Goal: Ask a question: Seek information or help from site administrators or community

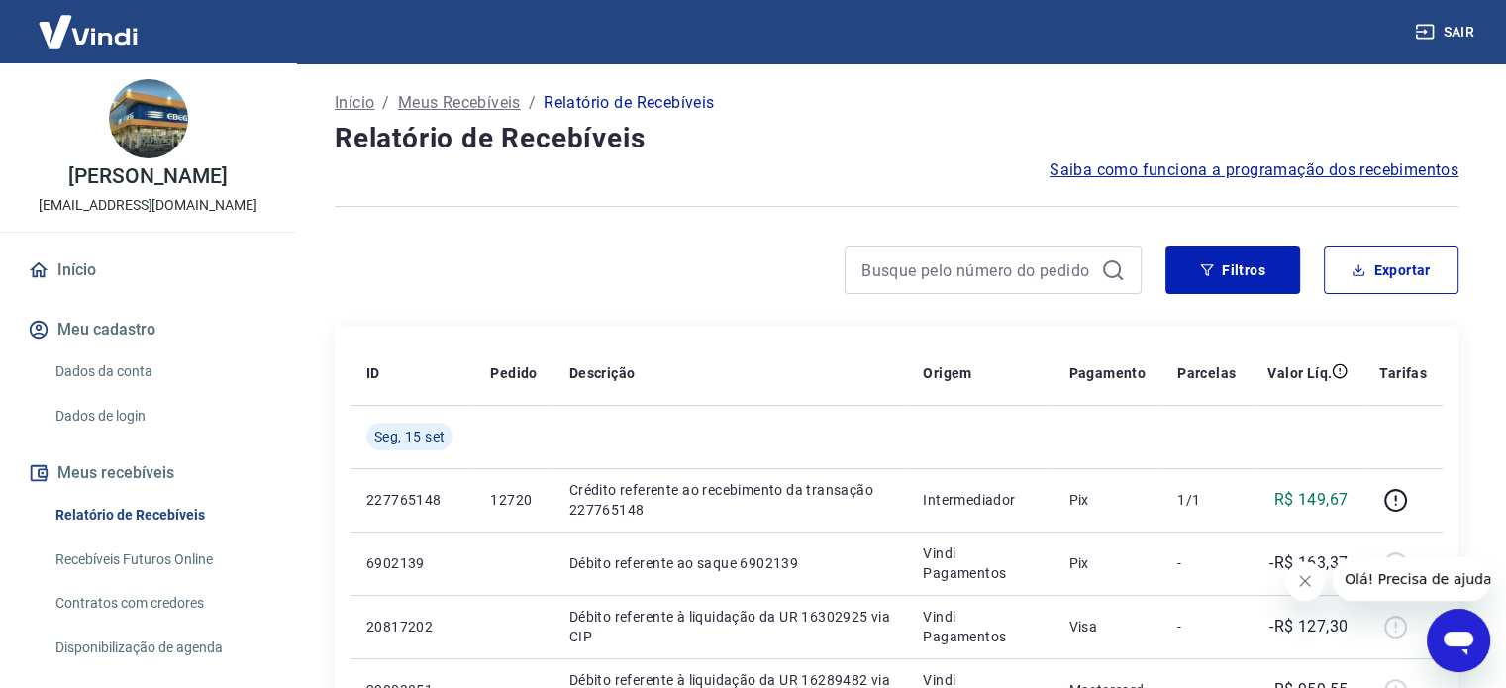
click at [1453, 628] on icon "Abrir janela de mensagens" at bounding box center [1459, 641] width 36 height 36
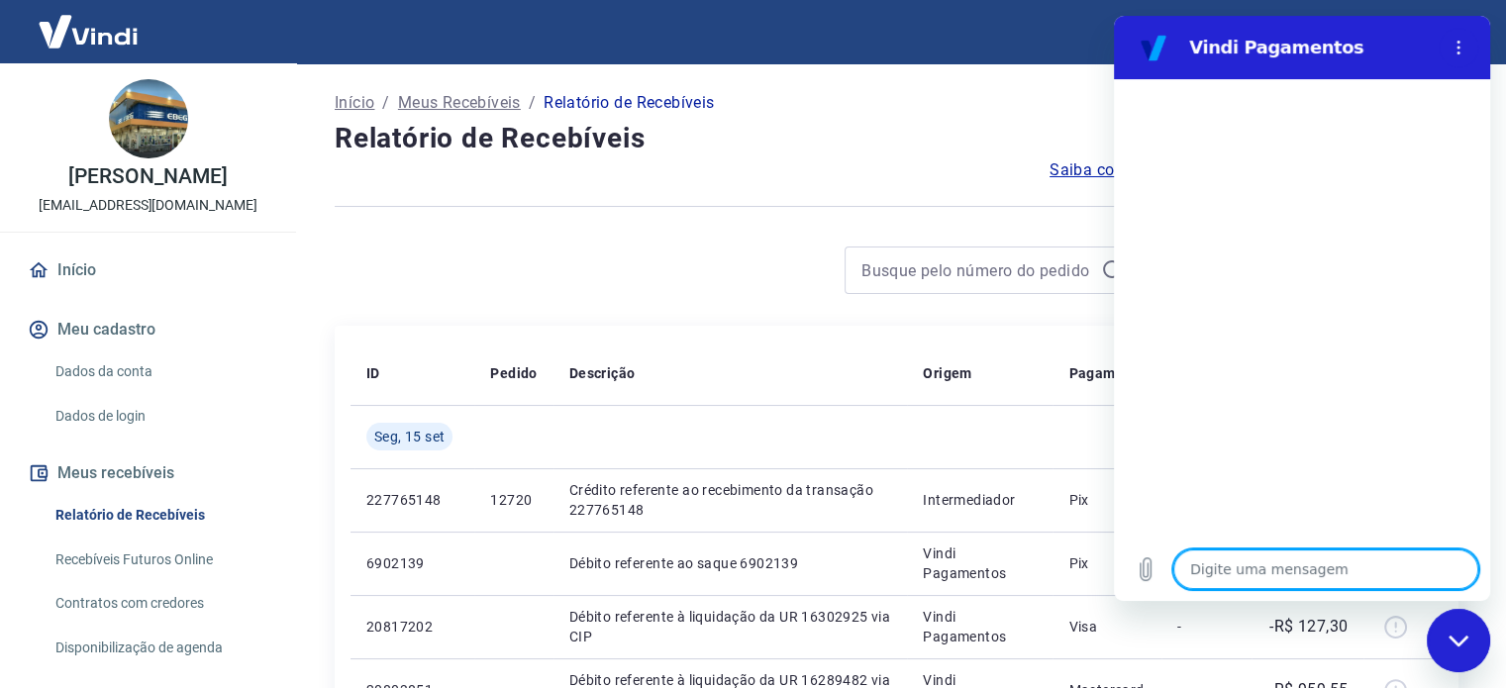
type textarea "b"
type textarea "x"
type textarea "bo"
type textarea "x"
type textarea "boa"
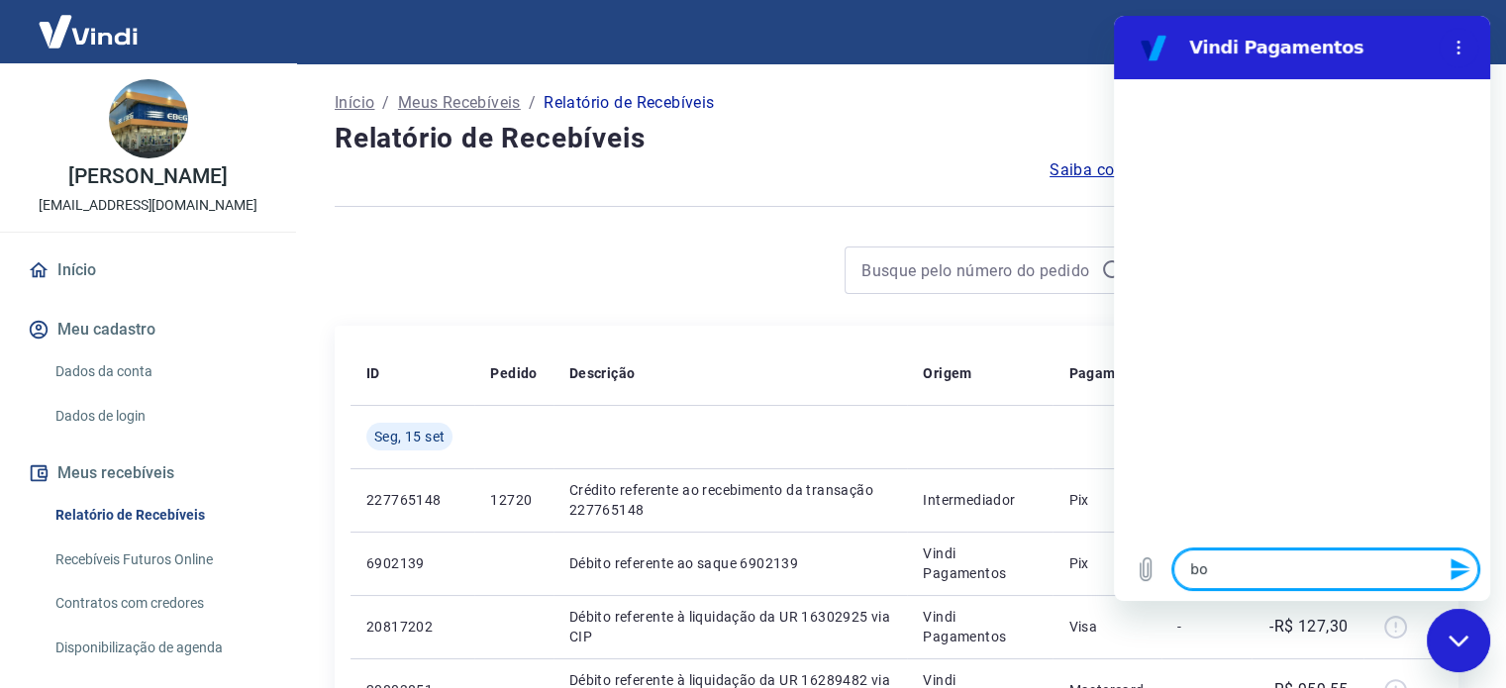
type textarea "x"
type textarea "boa"
type textarea "x"
type textarea "boa y"
type textarea "x"
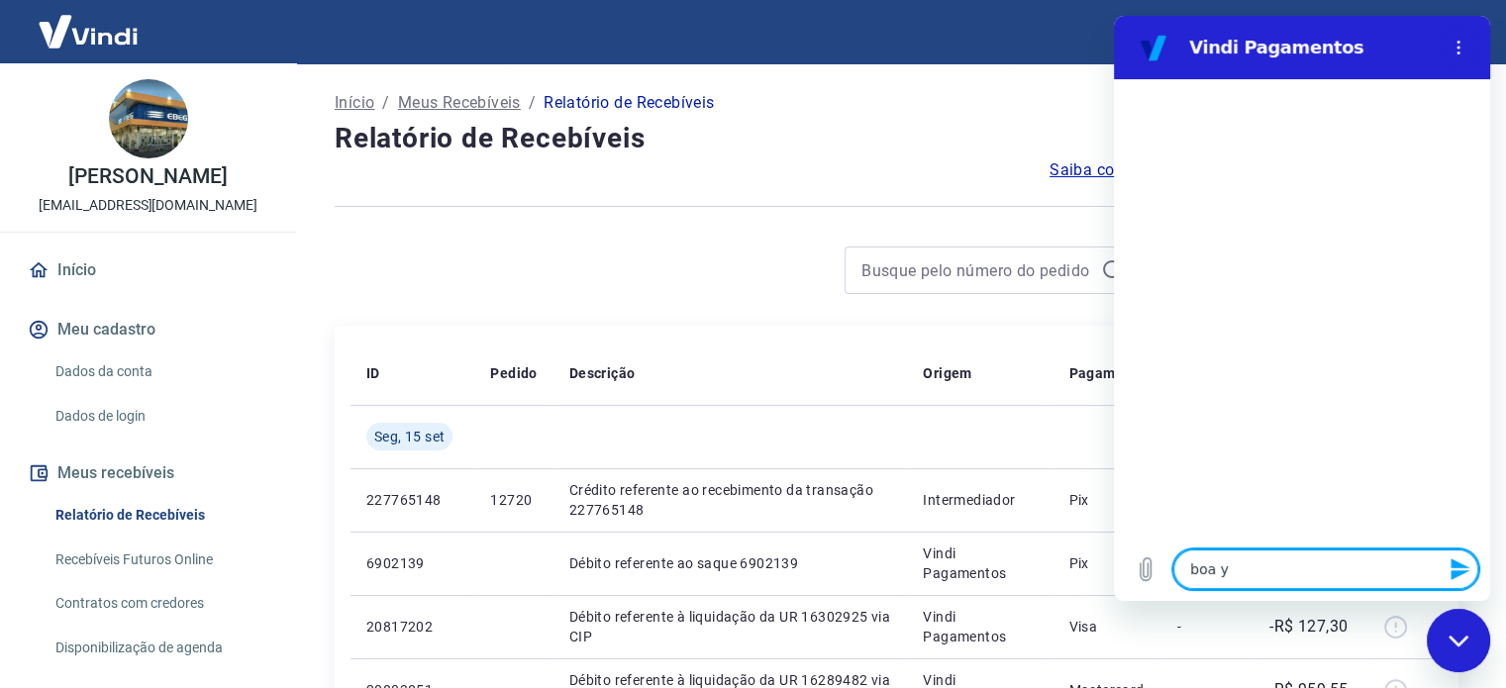
type textarea "boa yt"
type textarea "x"
type textarea "boa yta"
type textarea "x"
type textarea "boa ytar"
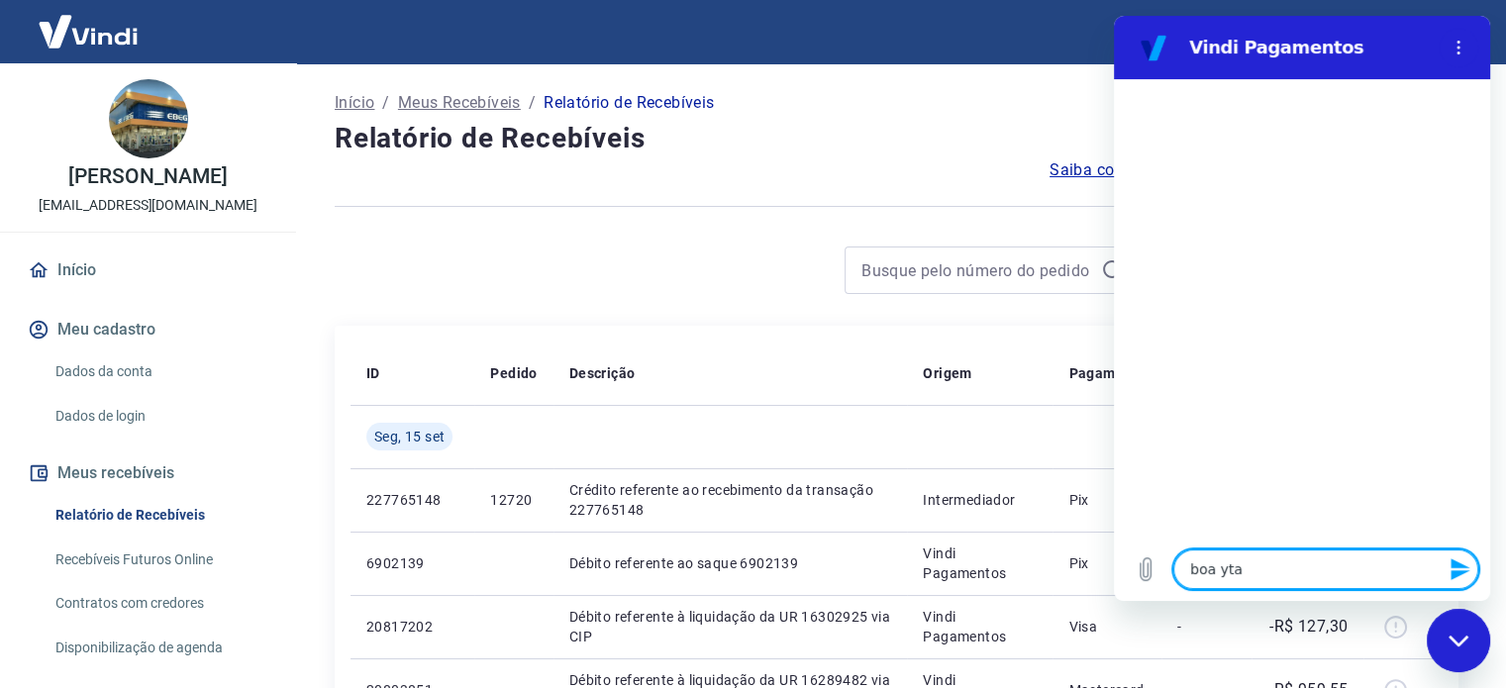
type textarea "x"
type textarea "boa ytard"
type textarea "x"
type textarea "boa ytarde"
type textarea "x"
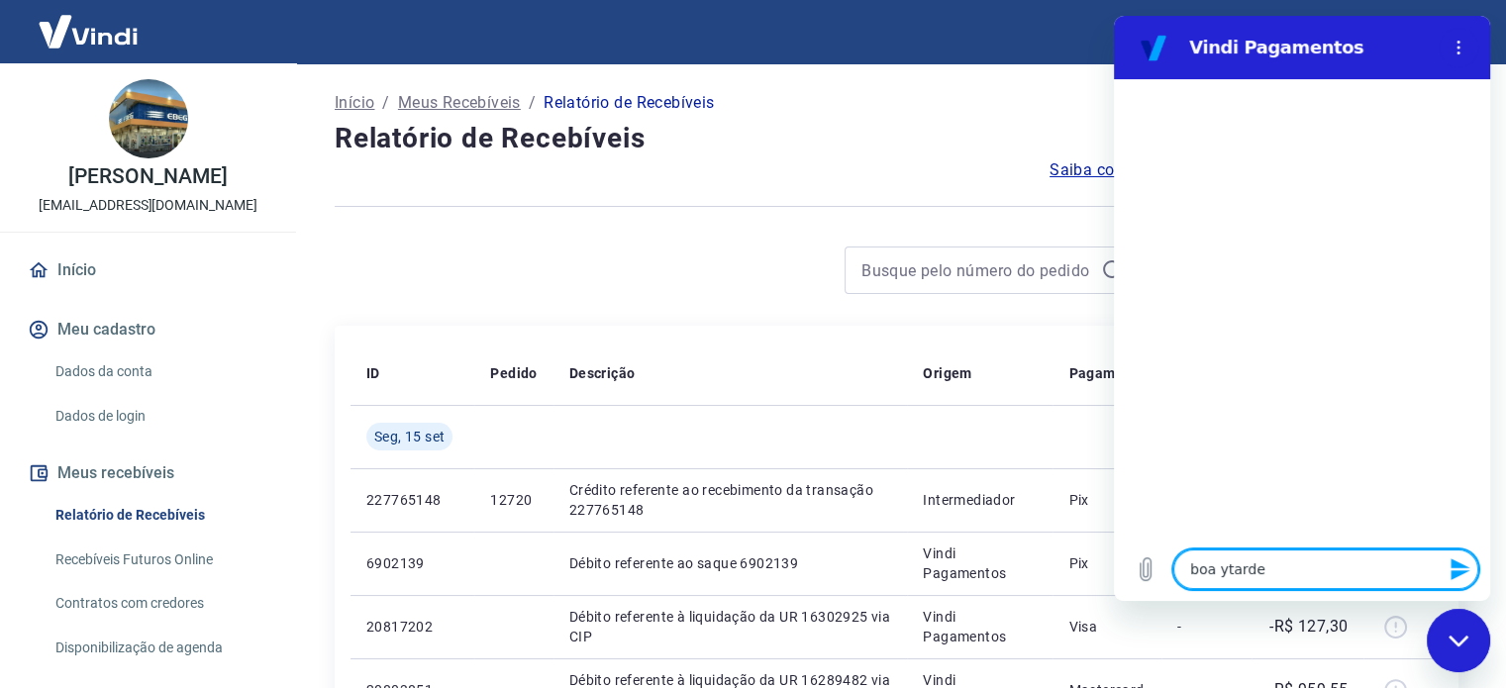
type textarea "boa ytard"
type textarea "x"
type textarea "boa ytar"
type textarea "x"
type textarea "boa yta"
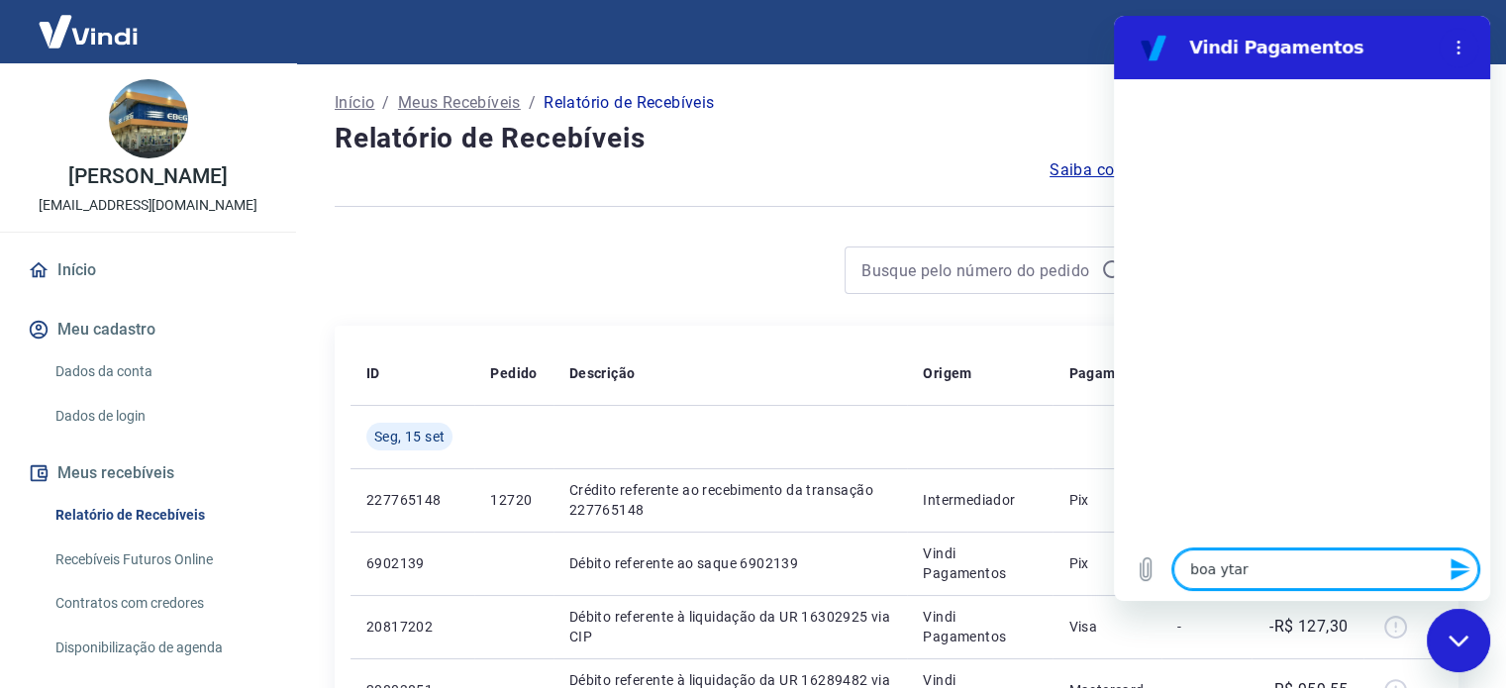
type textarea "x"
type textarea "boa yt"
type textarea "x"
type textarea "boa y"
type textarea "x"
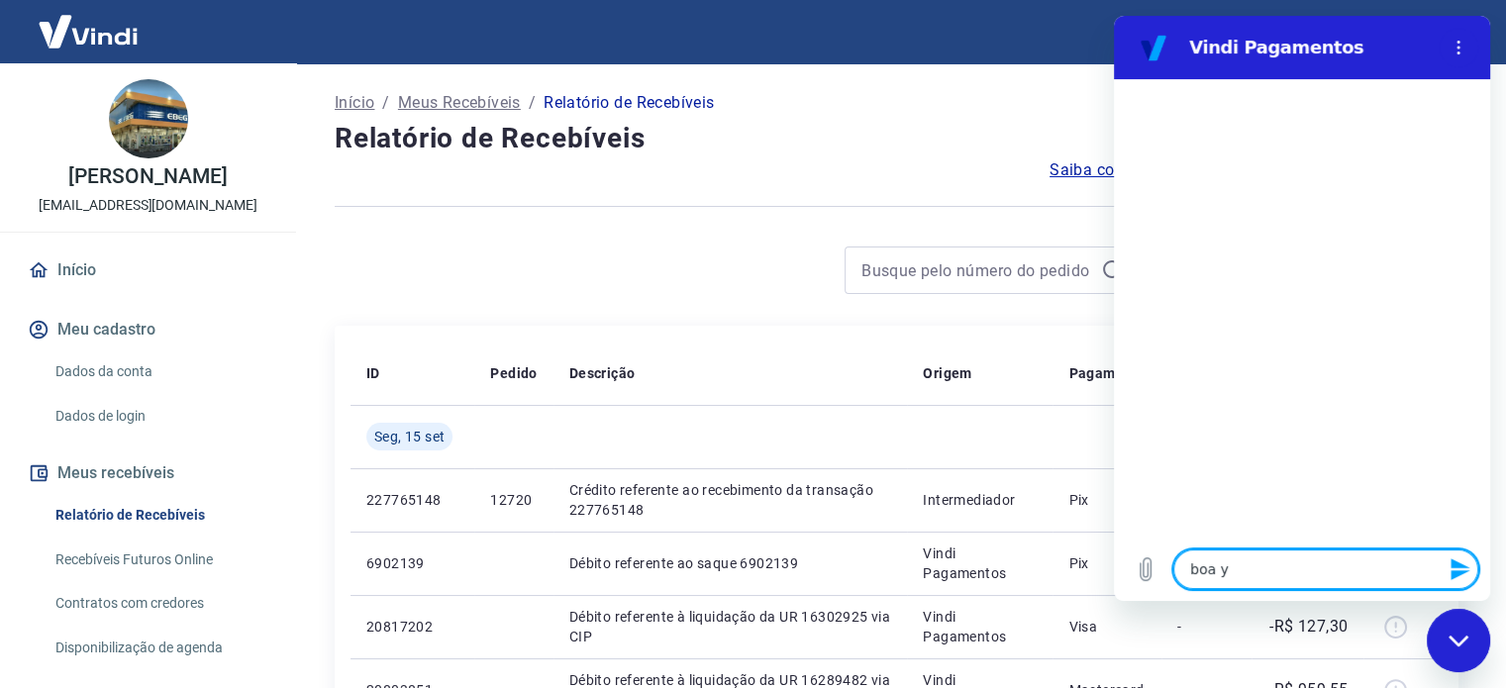
type textarea "boa"
type textarea "x"
type textarea "boa t"
type textarea "x"
type textarea "boa ta"
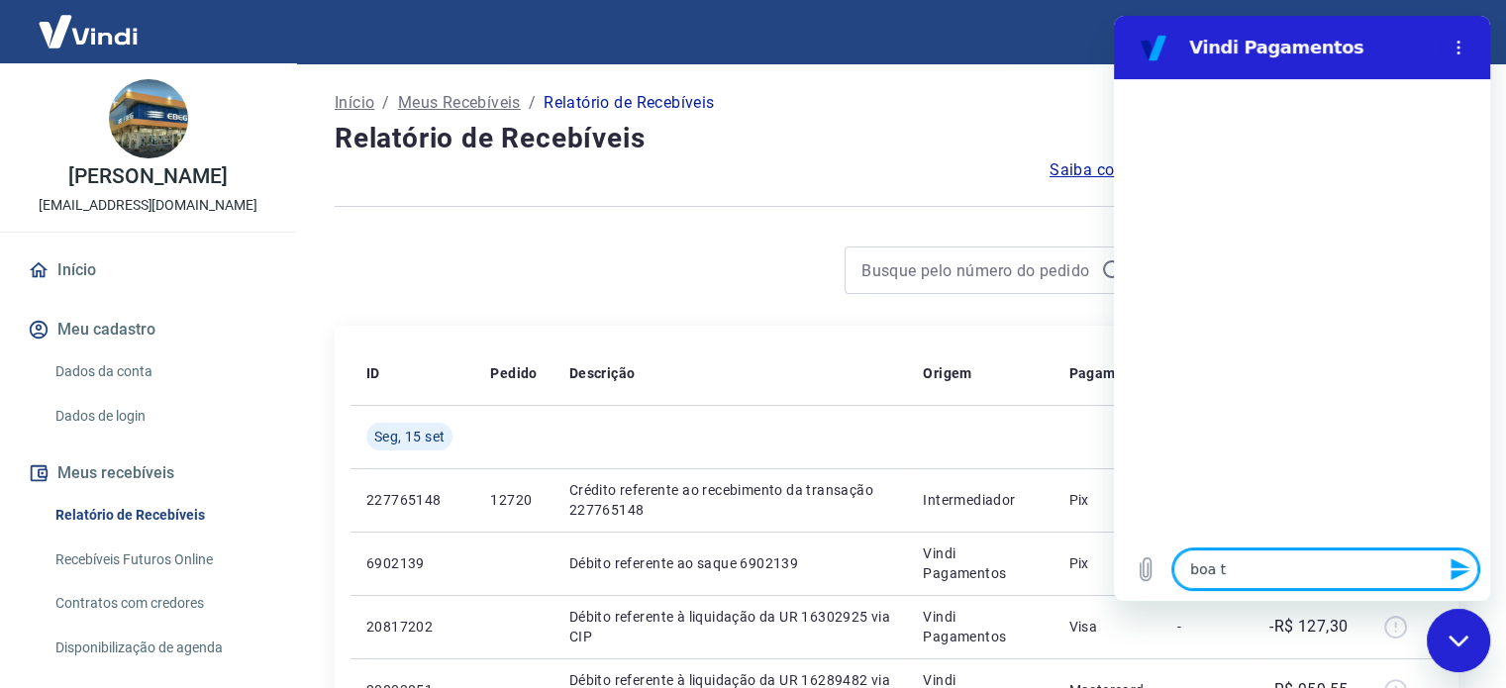
type textarea "x"
type textarea "boa tar"
type textarea "x"
type textarea "boa tard"
type textarea "x"
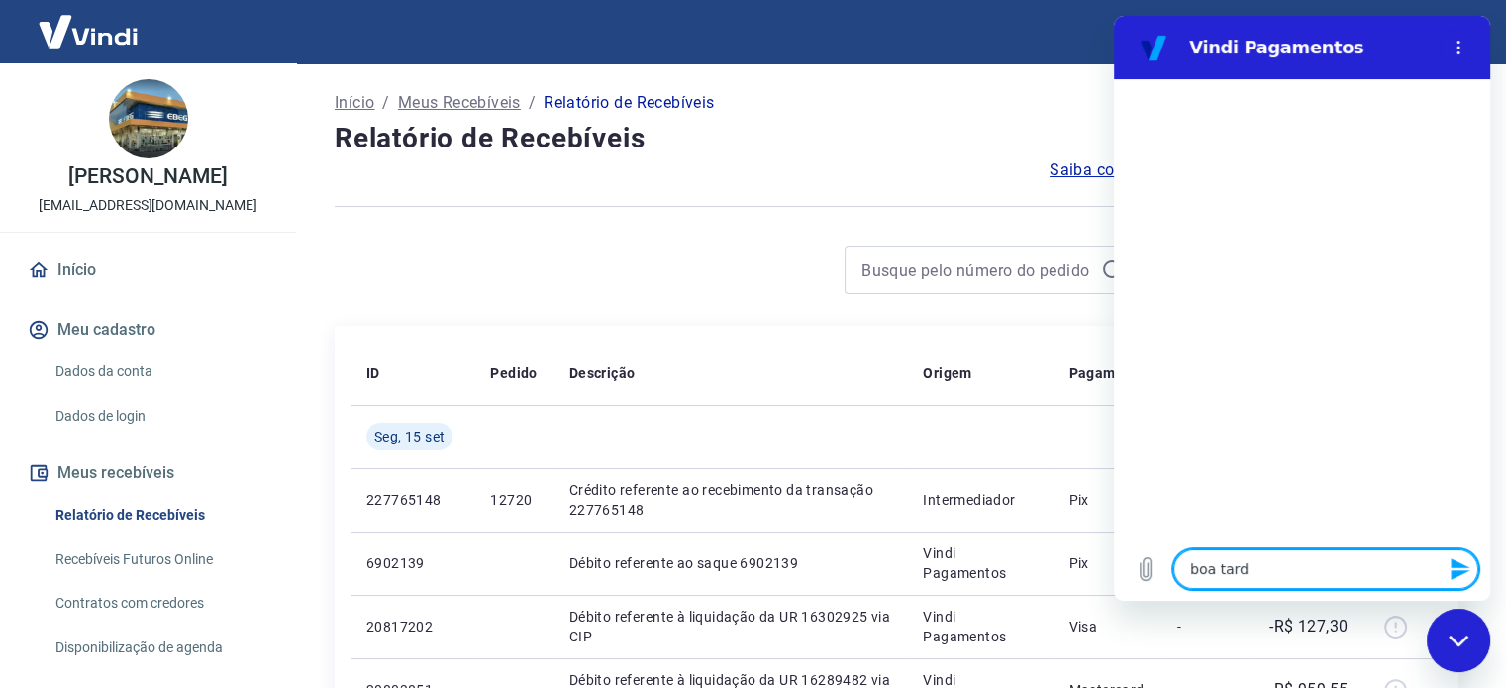
type textarea "boa tarde"
type textarea "x"
type textarea "p"
type textarea "x"
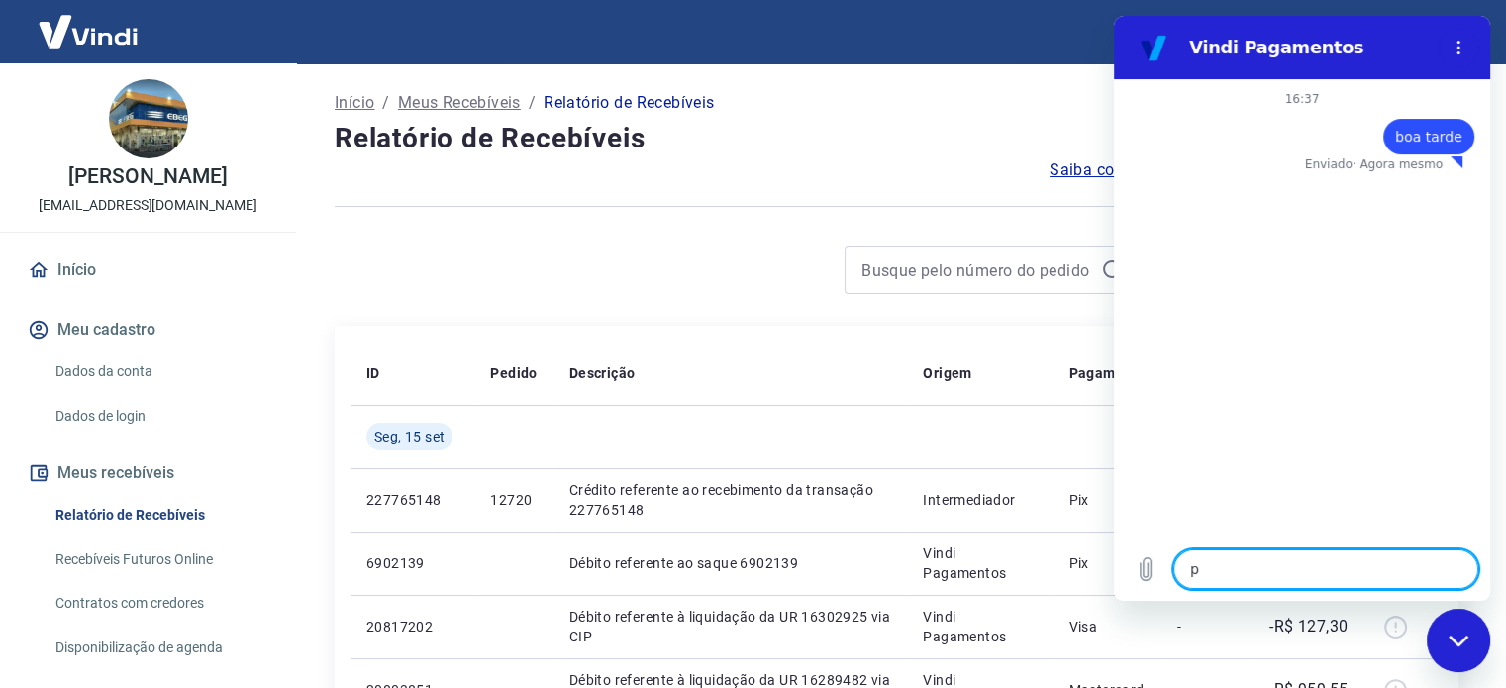
type textarea "pr"
type textarea "x"
type textarea "pre"
type textarea "x"
type textarea "prec"
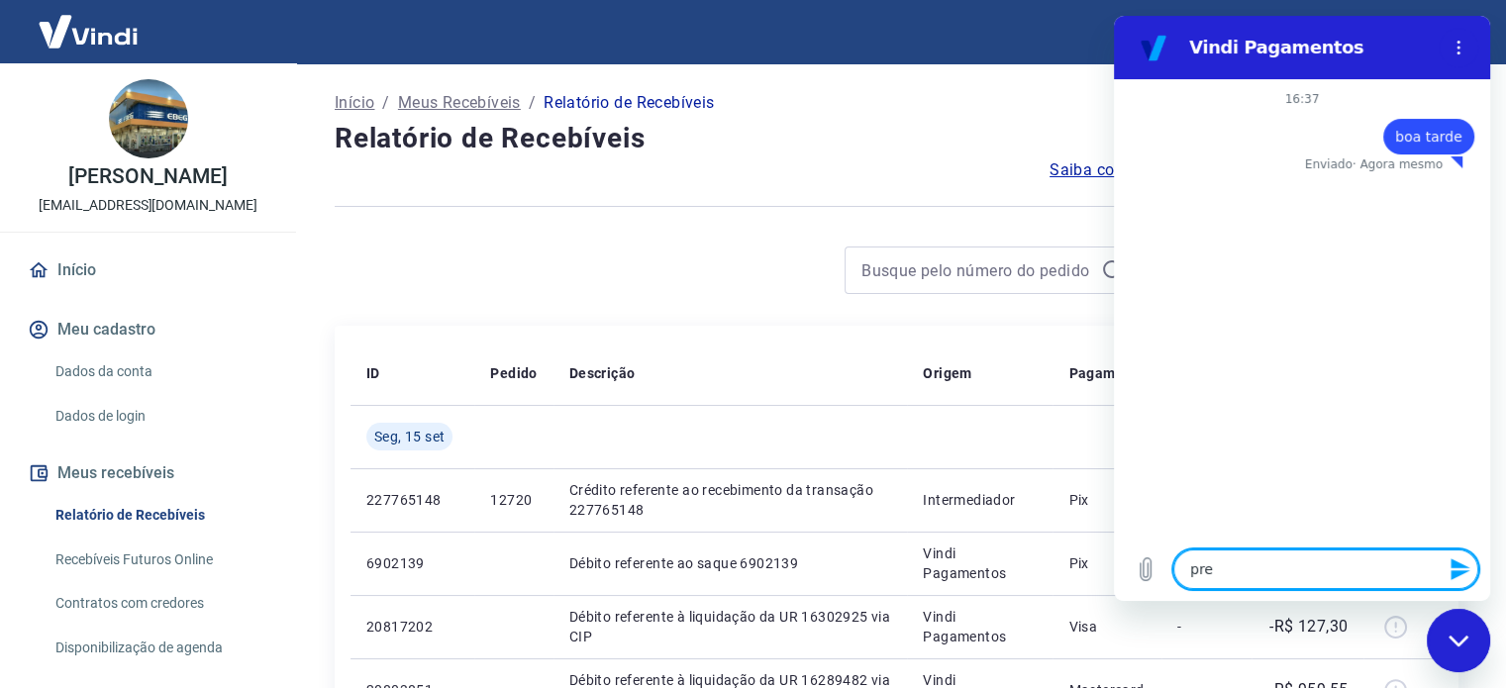
type textarea "x"
type textarea "preci"
type textarea "x"
type textarea "precis"
type textarea "x"
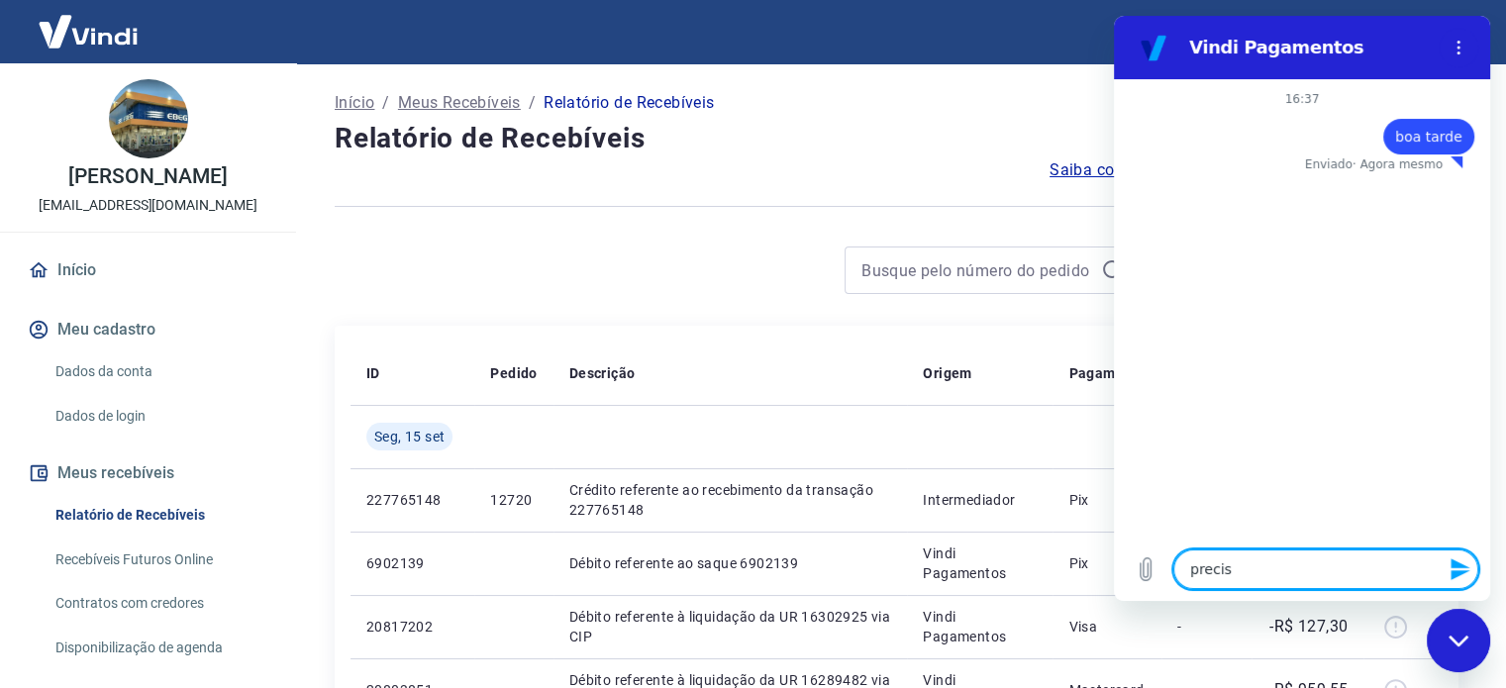
type textarea "preciso"
type textarea "x"
type textarea "preciso"
type textarea "x"
type textarea "preciso d"
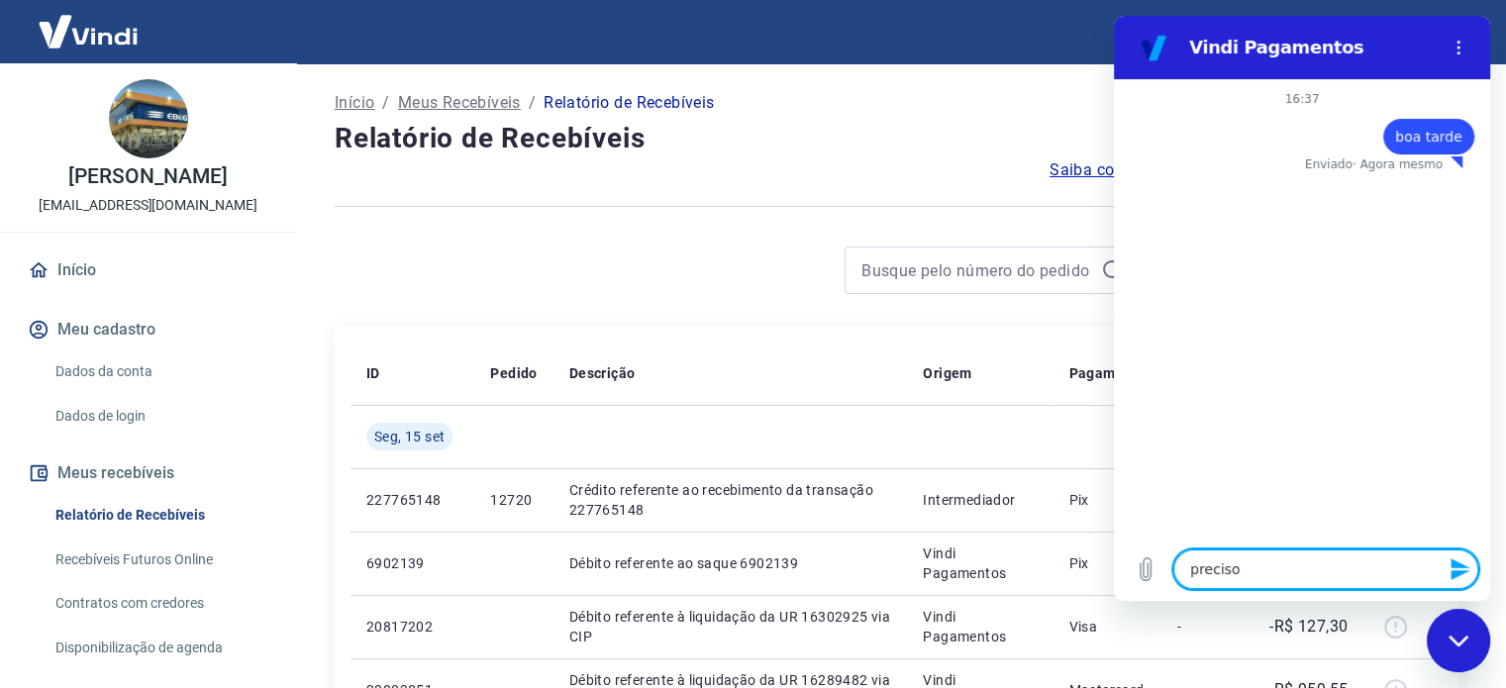
type textarea "x"
type textarea "preciso de"
type textarea "x"
type textarea "preciso de"
type textarea "x"
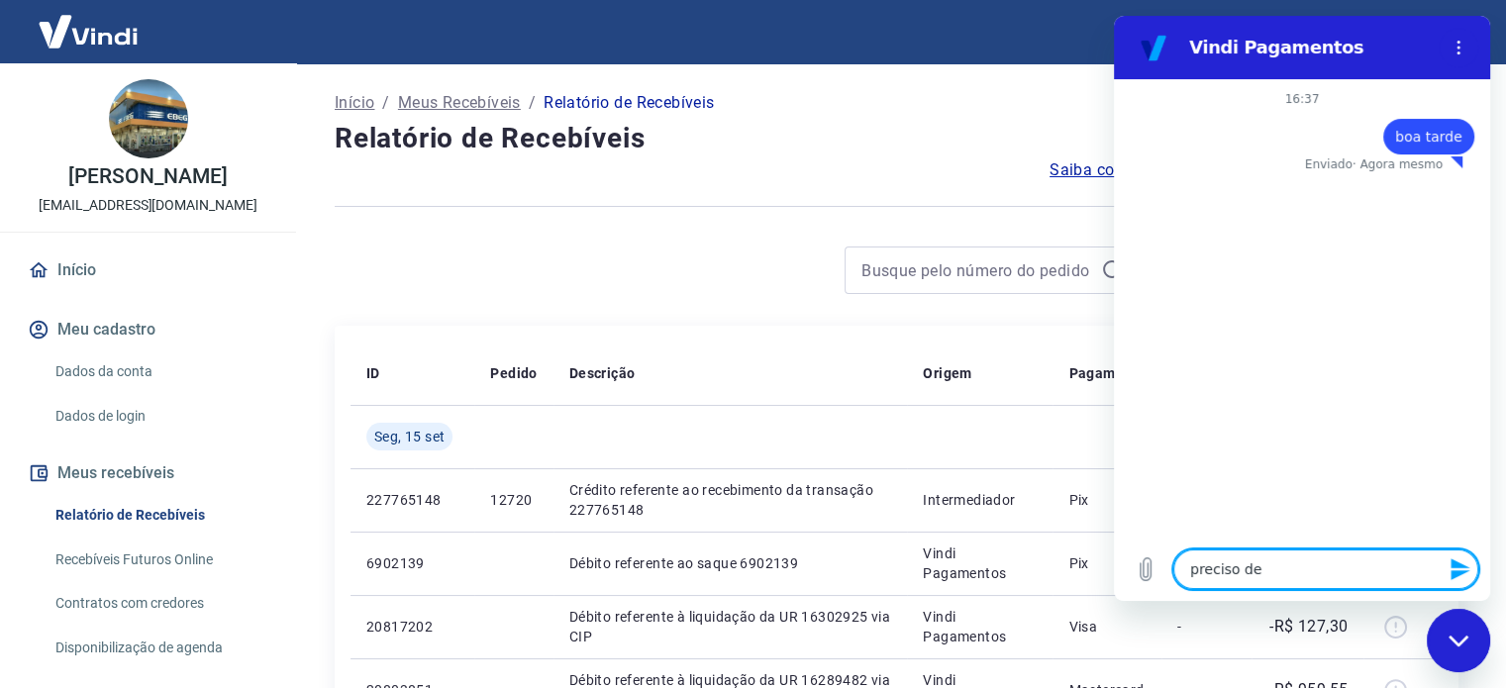
type textarea "preciso de u"
type textarea "x"
type textarea "preciso de um"
type textarea "x"
type textarea "preciso de um"
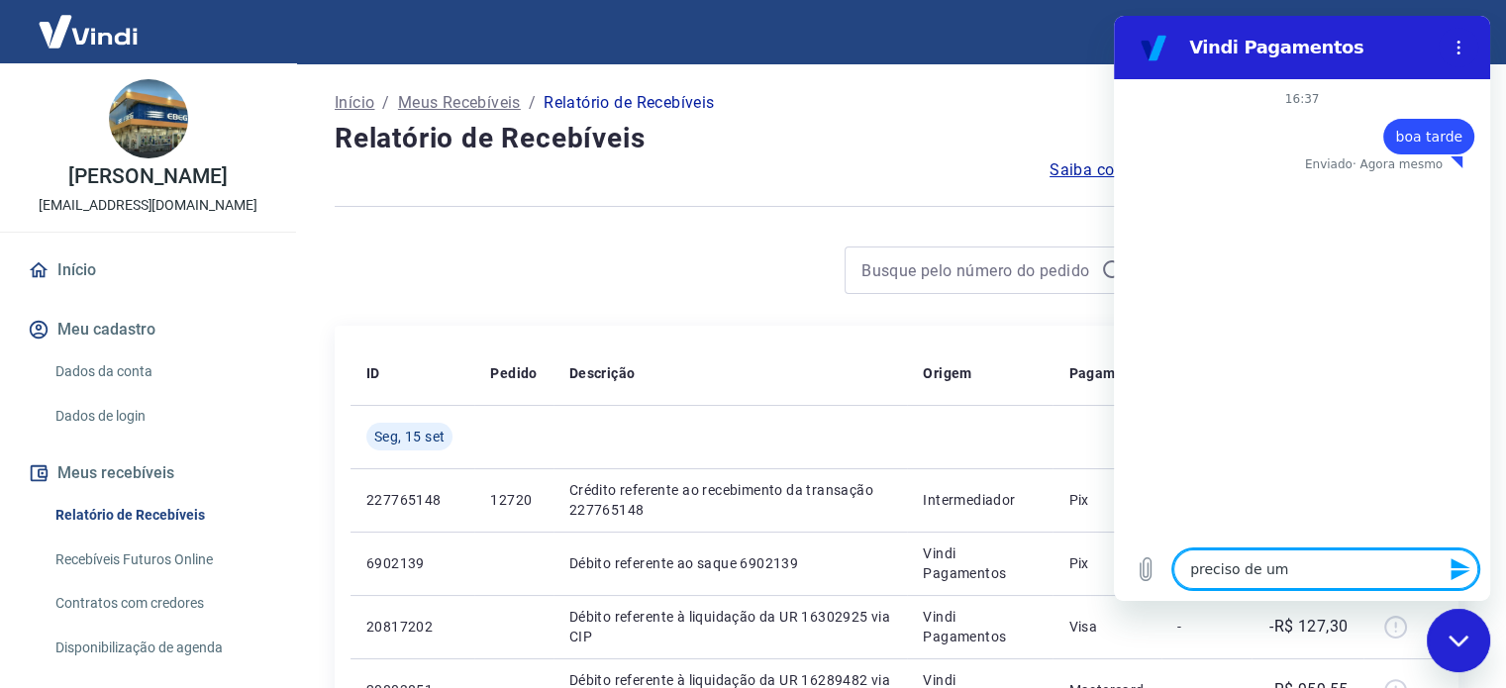
type textarea "x"
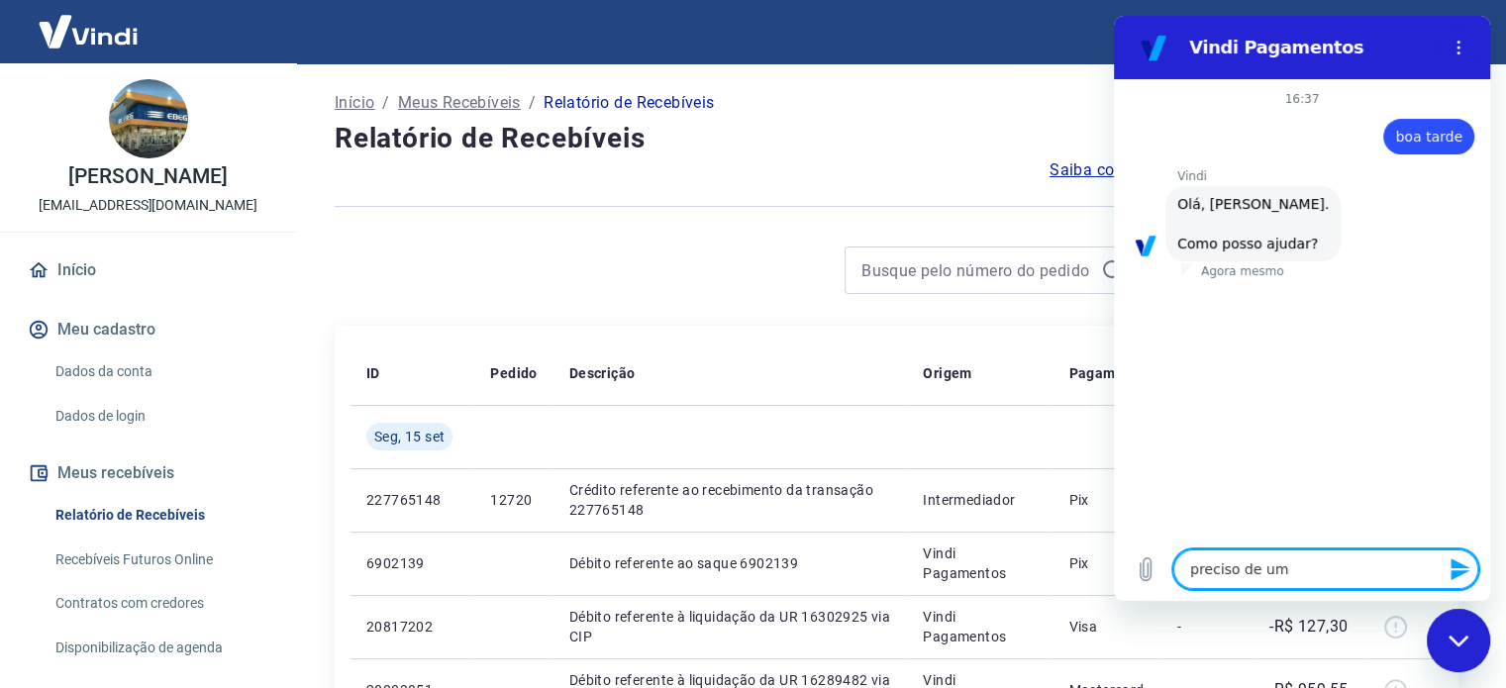
type textarea "preciso de um c"
type textarea "x"
type textarea "preciso de um co"
type textarea "x"
type textarea "preciso de um com"
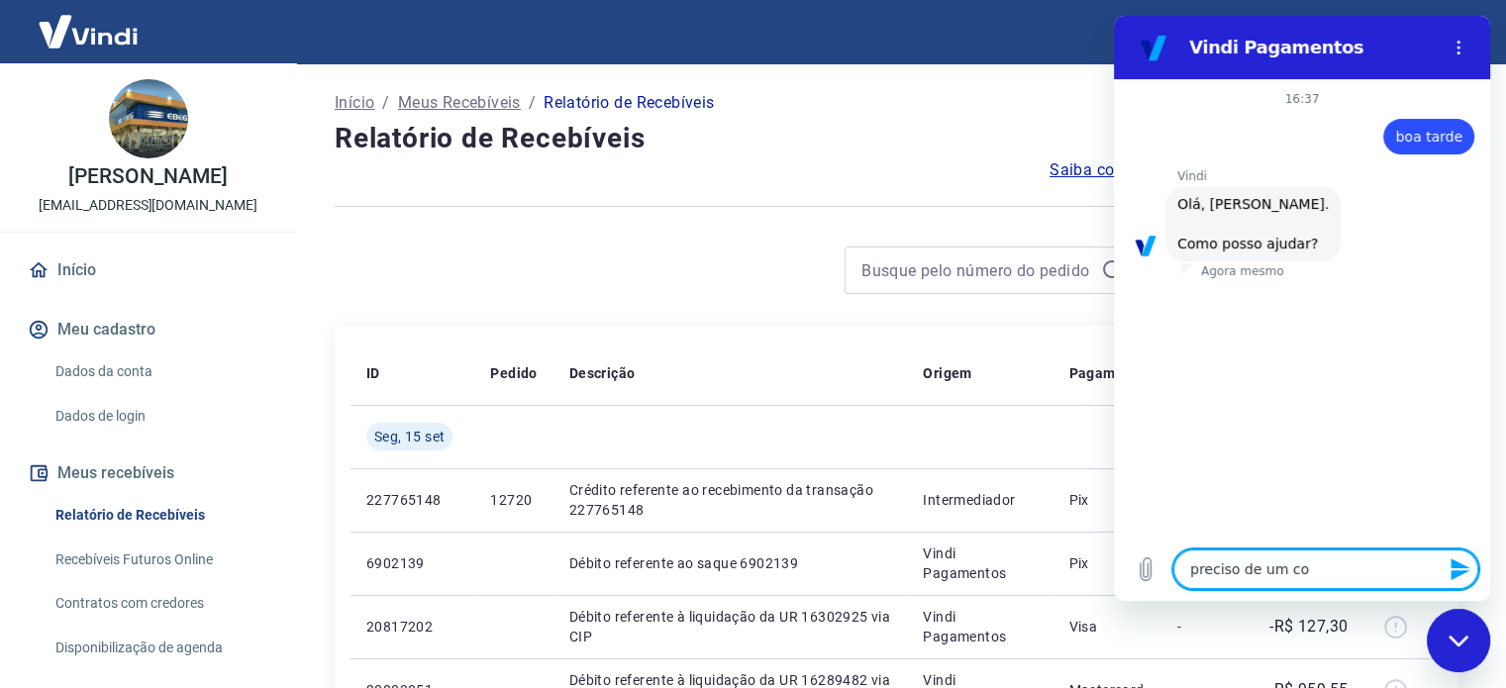
type textarea "x"
type textarea "preciso de um comp"
type textarea "x"
type textarea "preciso de um compo"
type textarea "x"
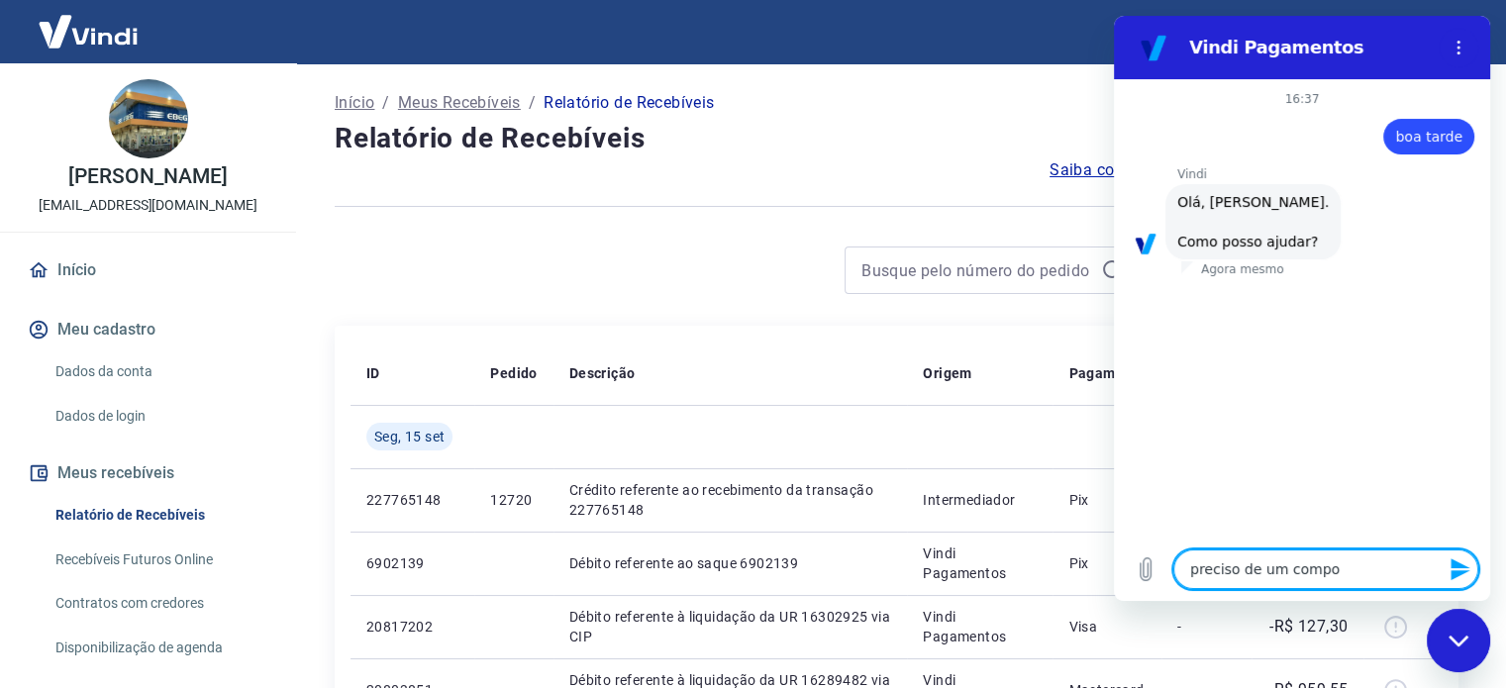
type textarea "preciso de um compor"
type textarea "x"
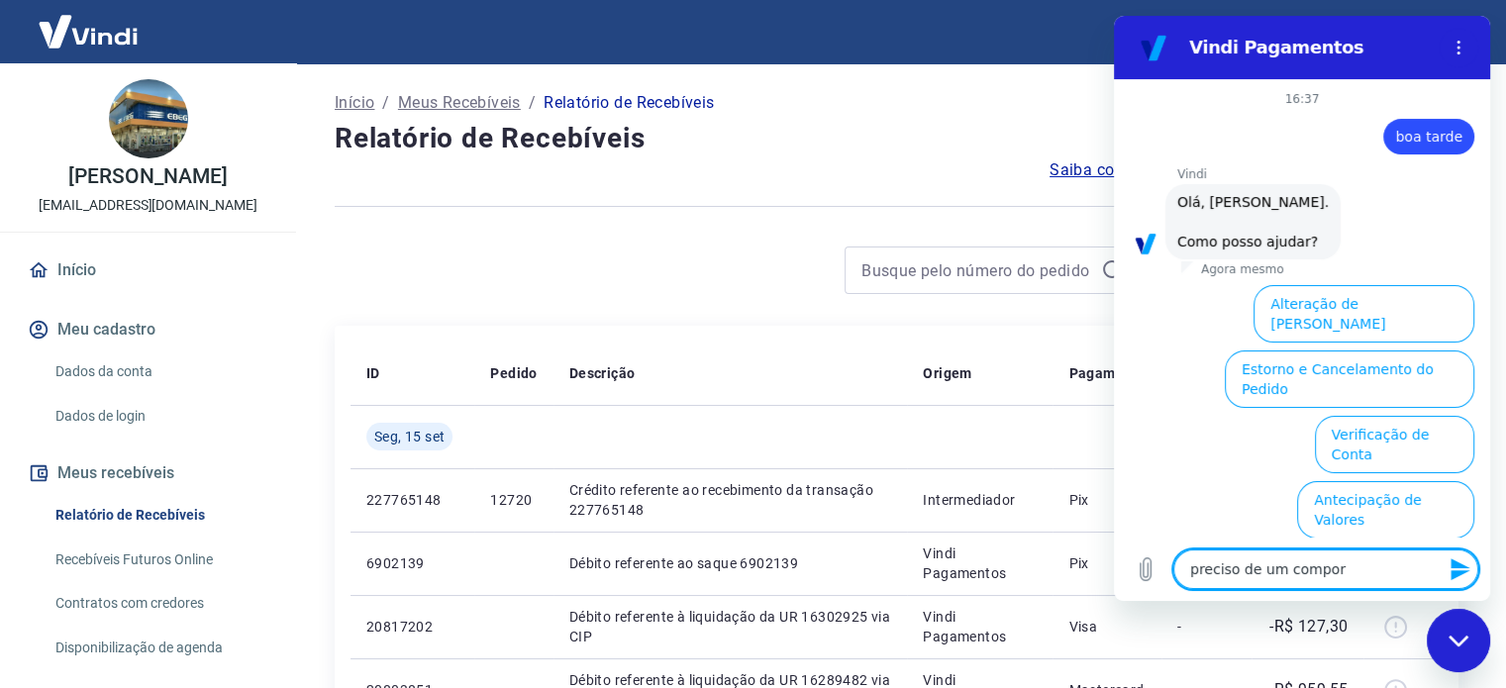
scroll to position [151, 0]
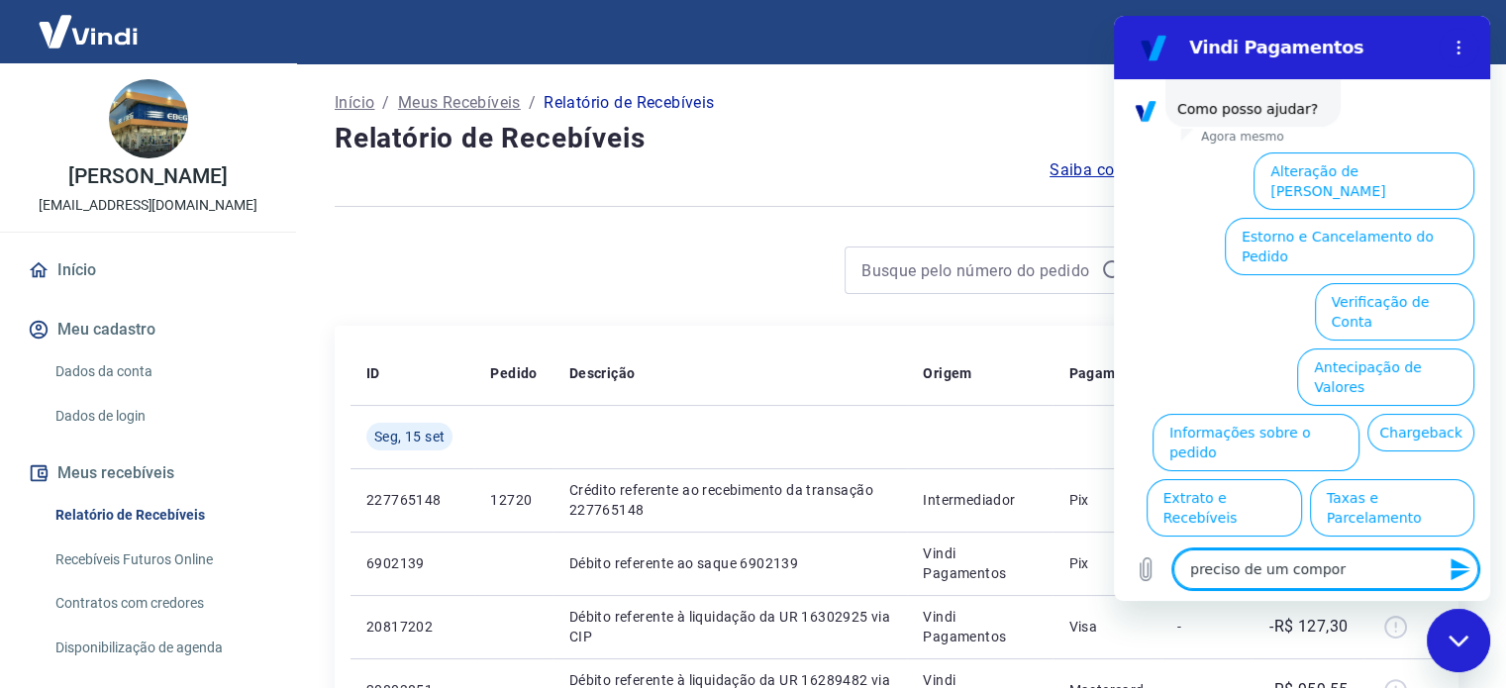
type textarea "preciso de um compo"
type textarea "x"
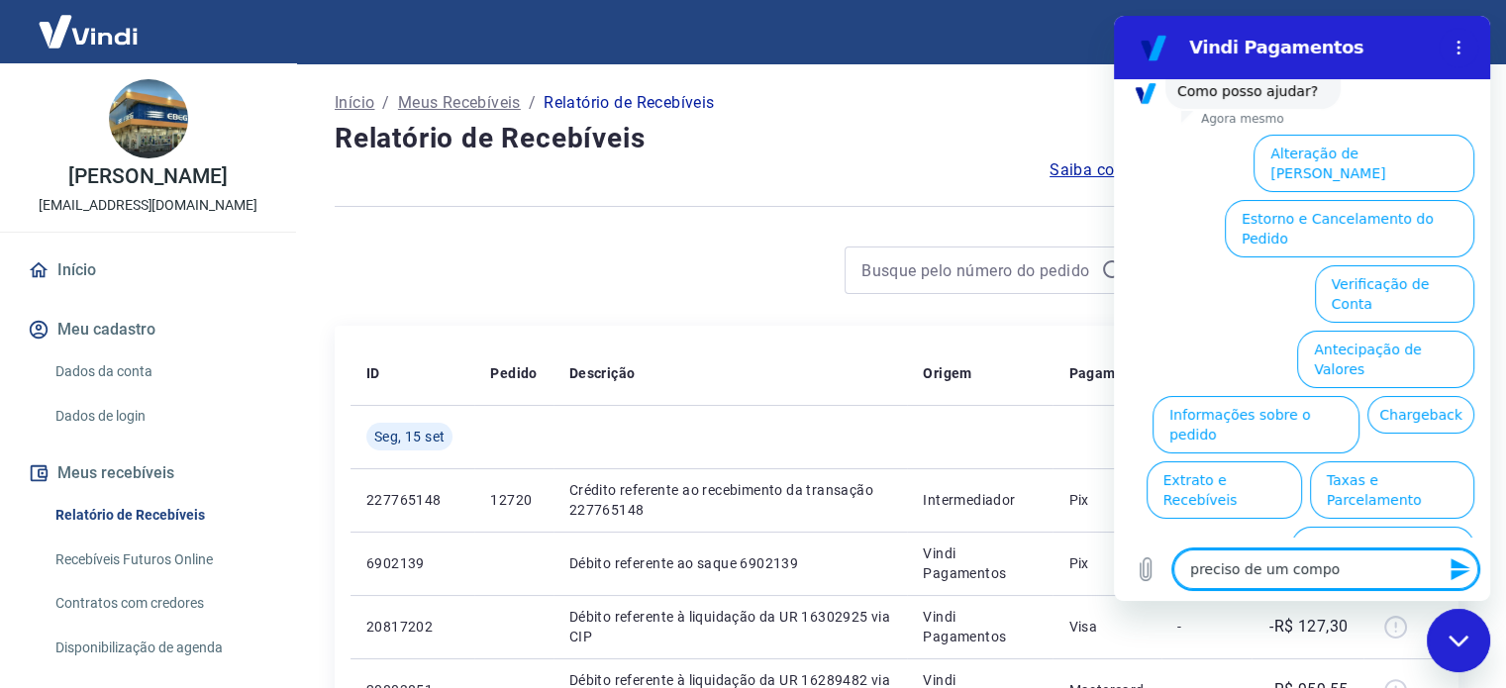
type textarea "preciso de um comp"
type textarea "x"
type textarea "preciso de um com"
type textarea "x"
type textarea "preciso de um co"
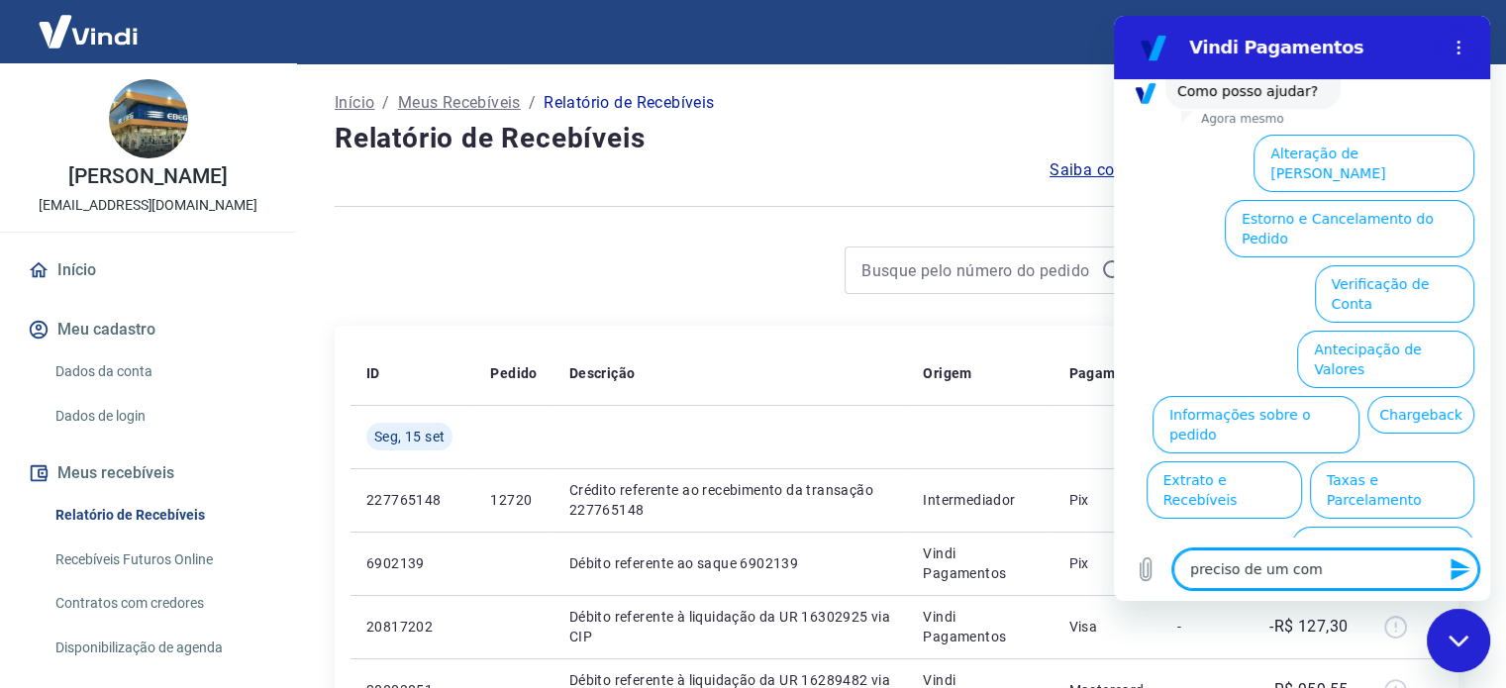
type textarea "x"
type textarea "preciso de um c"
type textarea "x"
type textarea "preciso de um"
type textarea "x"
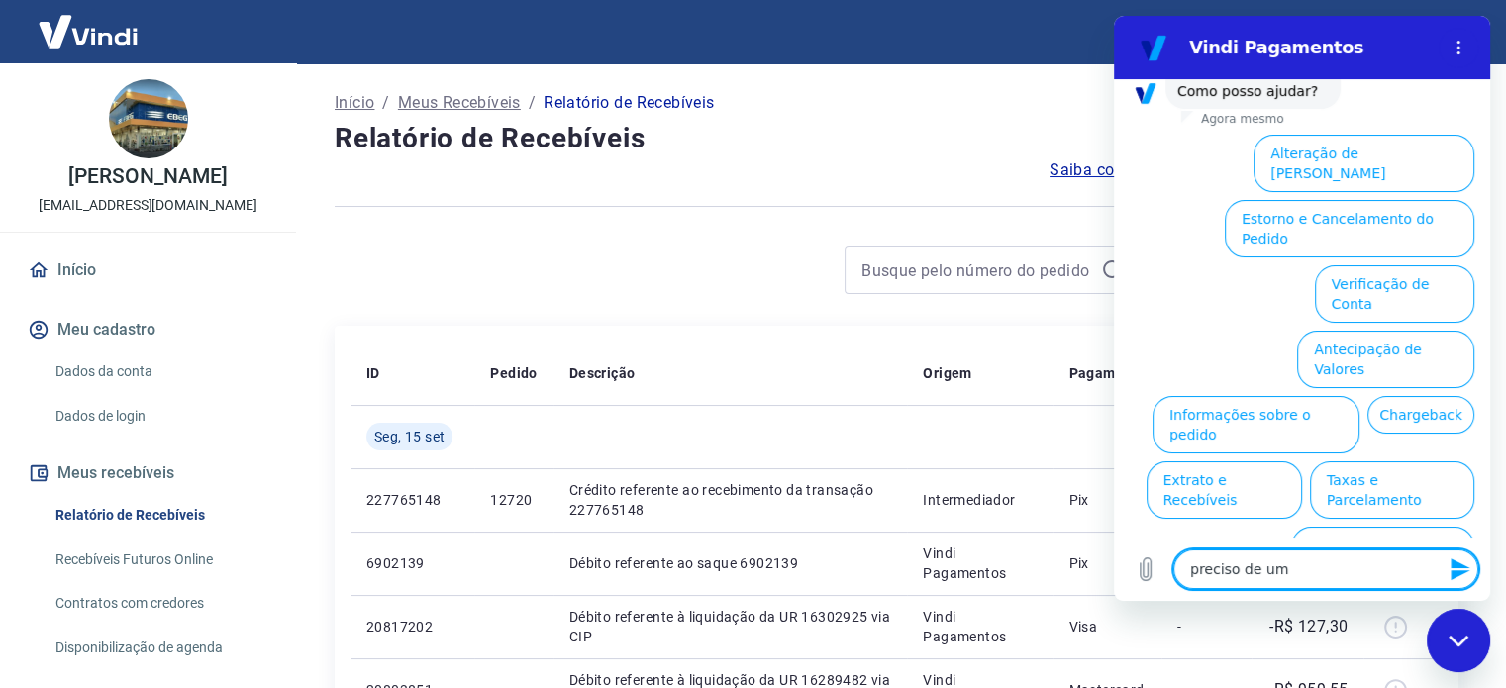
type textarea "preciso de um"
type textarea "x"
type textarea "preciso de u"
type textarea "x"
type textarea "preciso de"
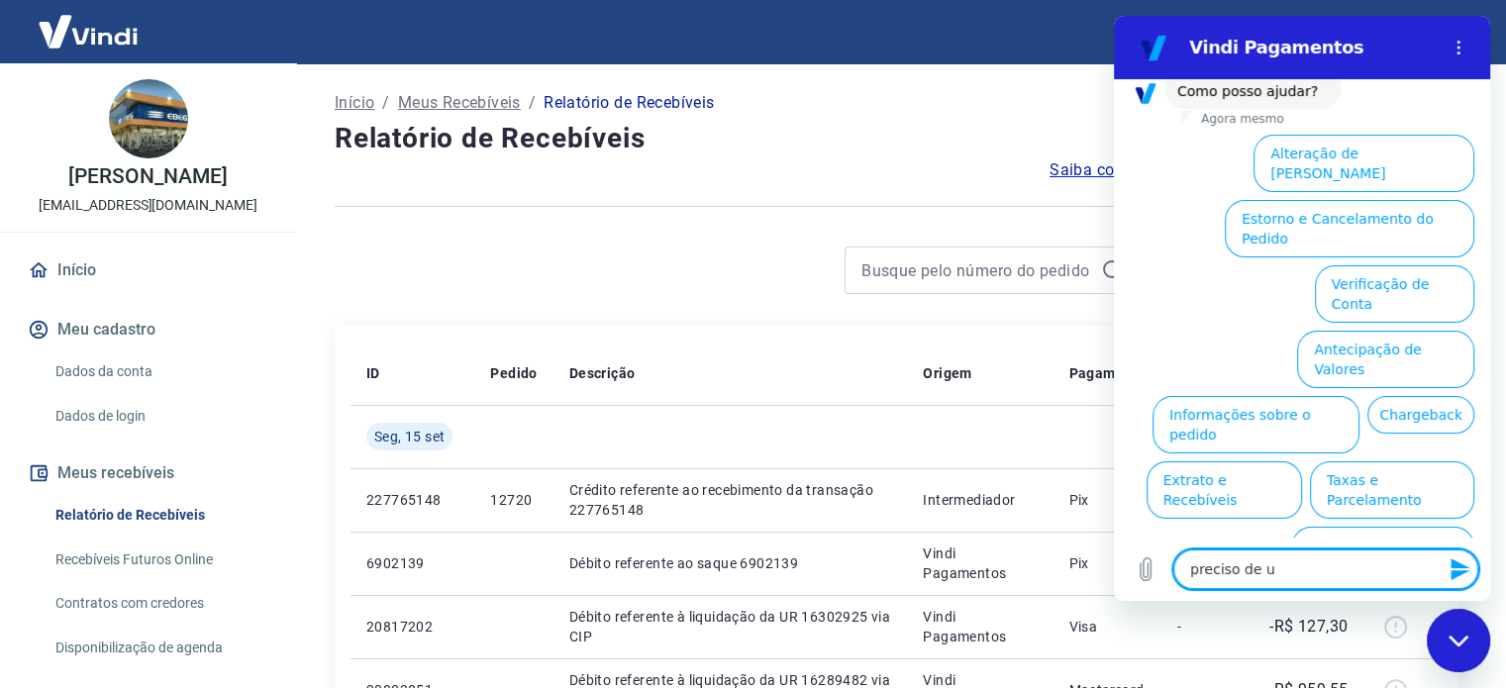
type textarea "x"
type textarea "preciso de"
type textarea "x"
type textarea "preciso d"
type textarea "x"
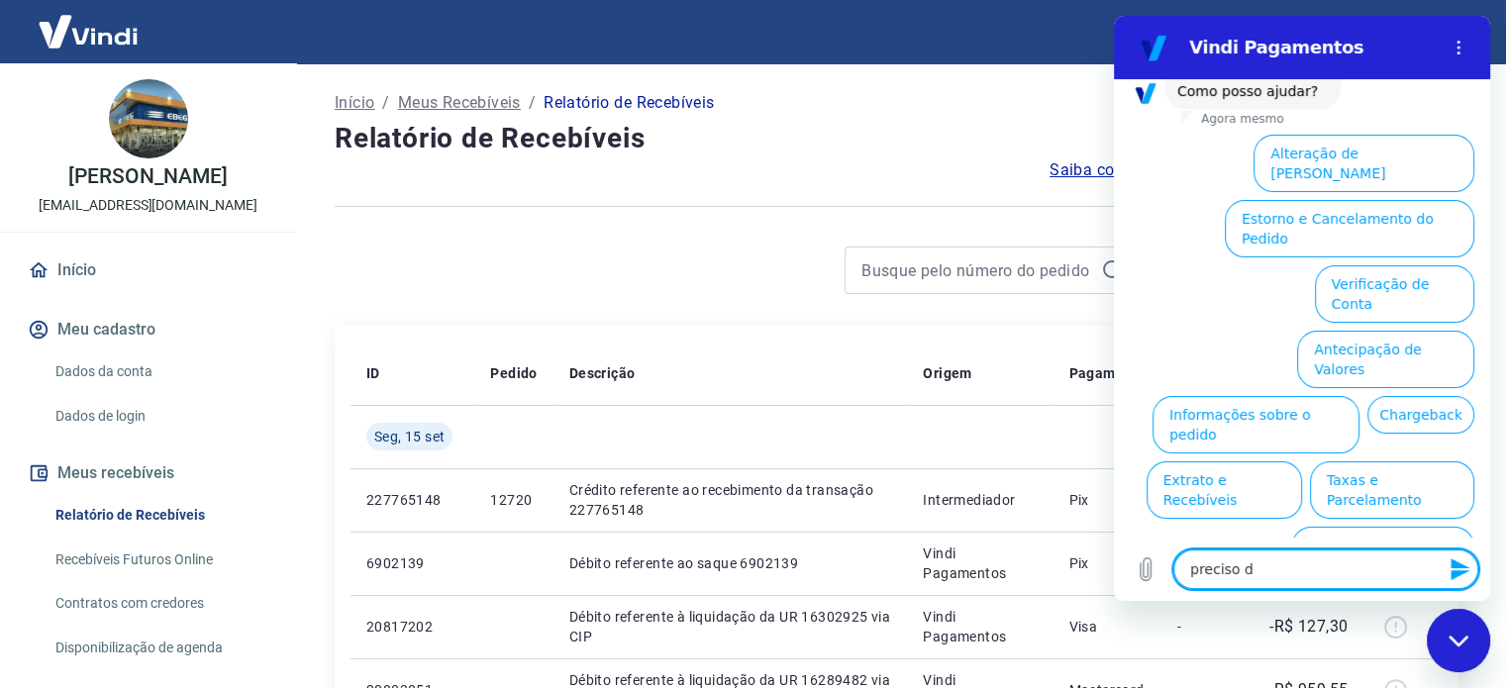
type textarea "preciso"
type textarea "x"
type textarea "preciso"
type textarea "x"
type textarea "precis"
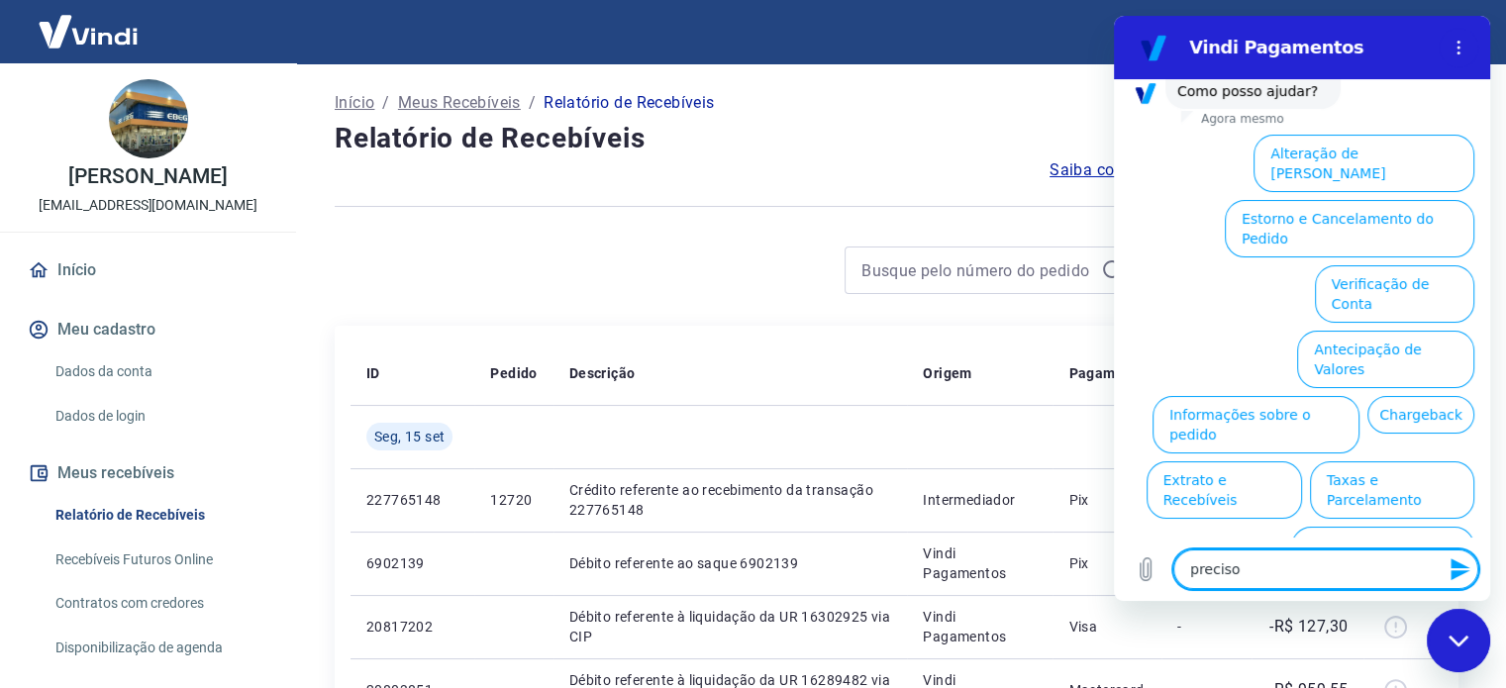
type textarea "x"
type textarea "preci"
type textarea "x"
type textarea "prec"
type textarea "x"
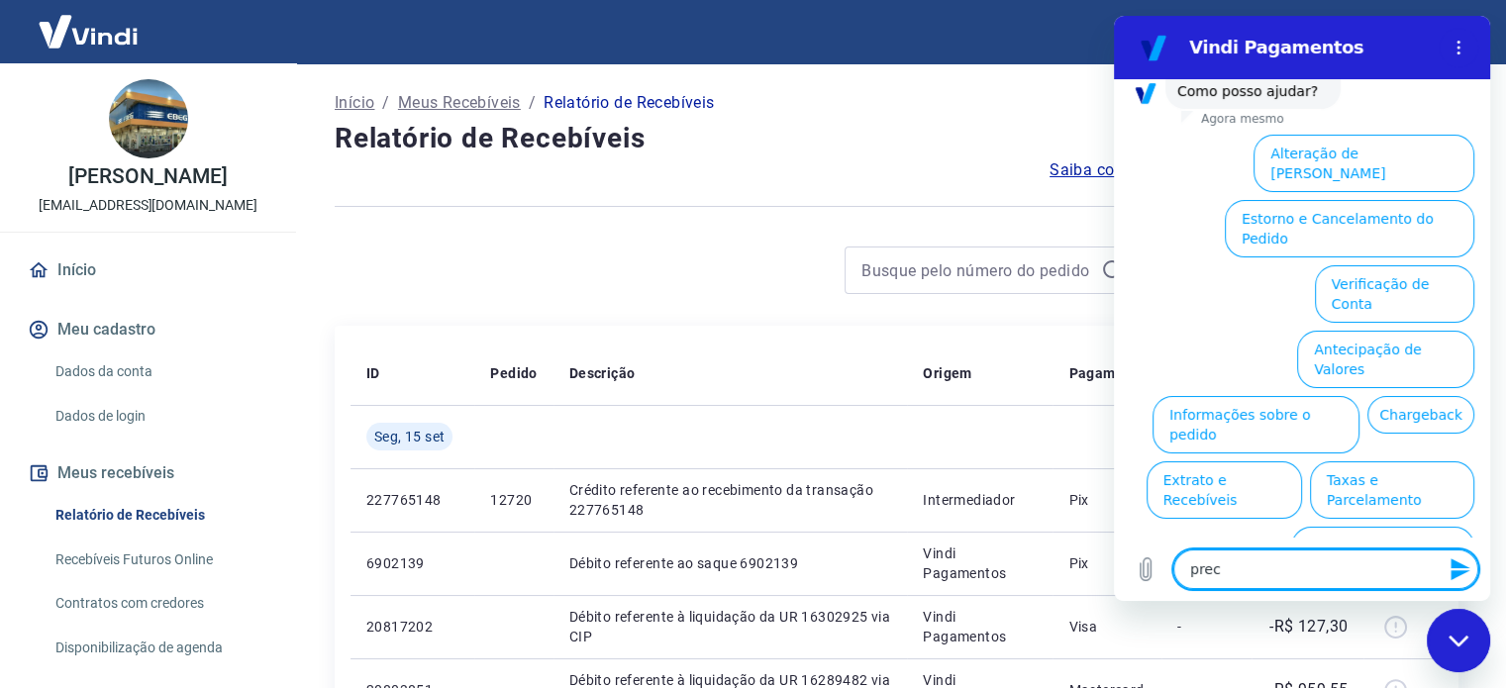
type textarea "pre"
type textarea "x"
type textarea "pr"
type textarea "x"
type textarea "p"
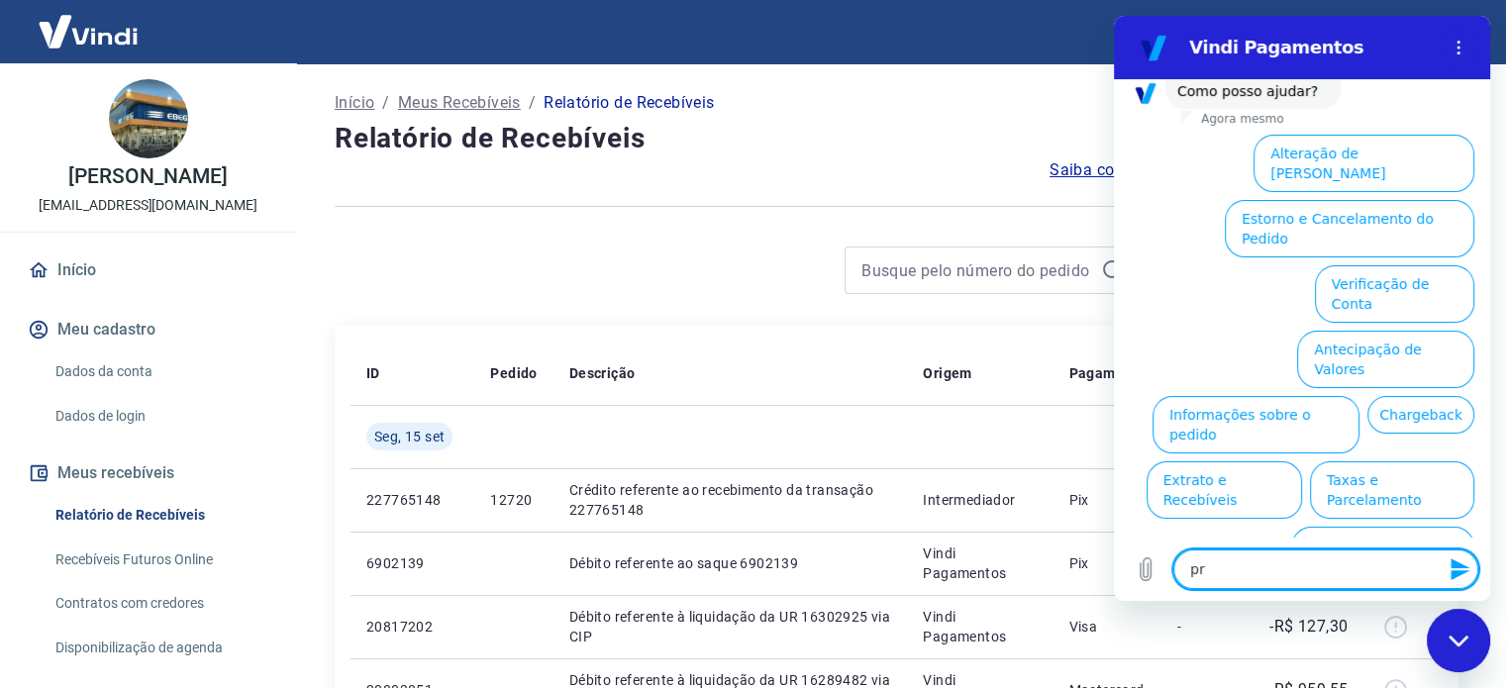
type textarea "x"
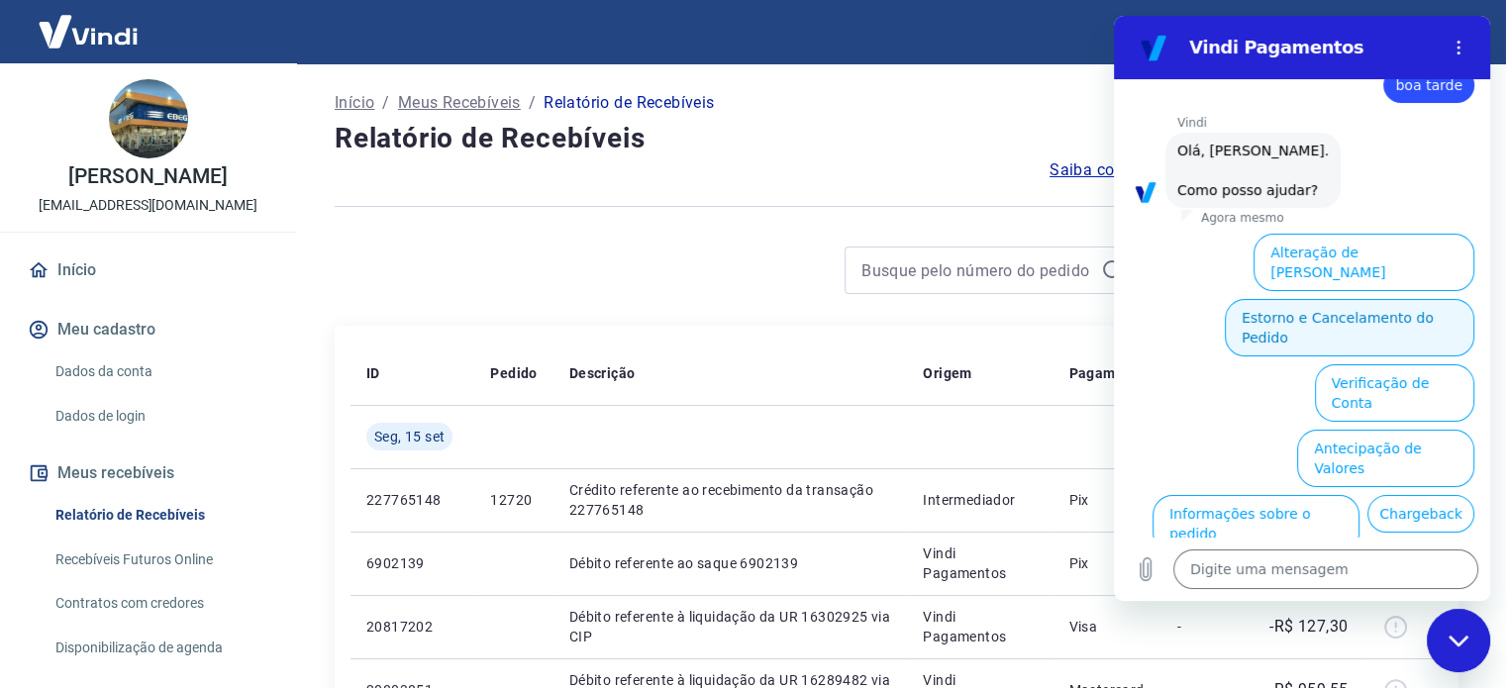
click at [1353, 305] on button "Estorno e Cancelamento do Pedido" at bounding box center [1350, 327] width 250 height 57
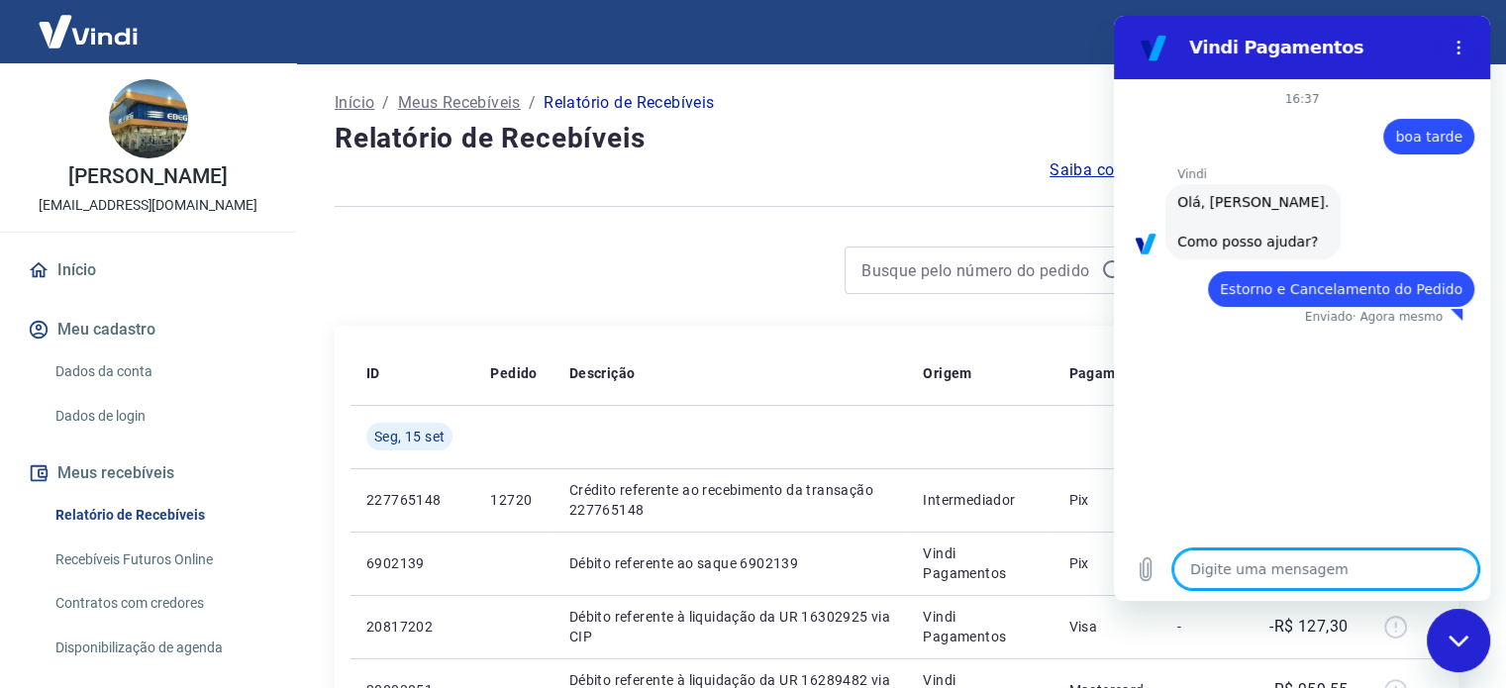
type textarea "x"
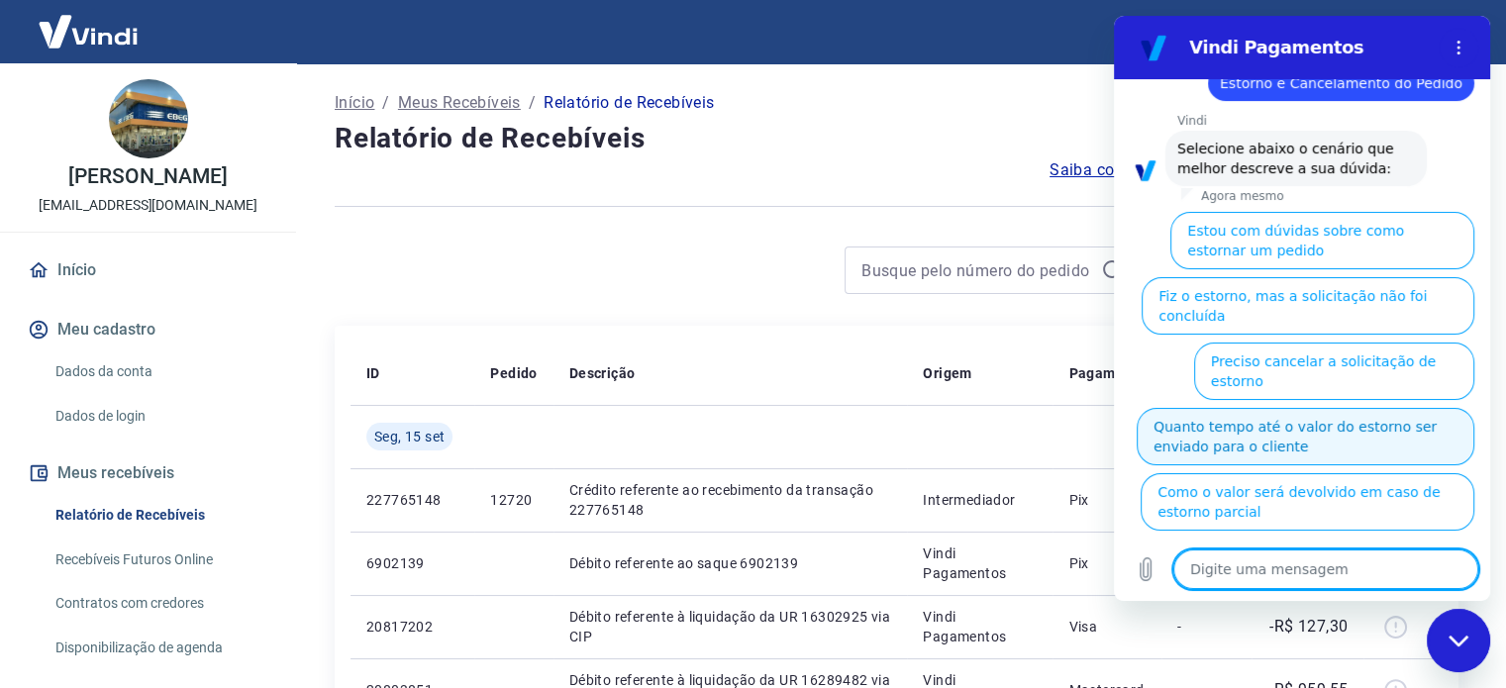
scroll to position [207, 0]
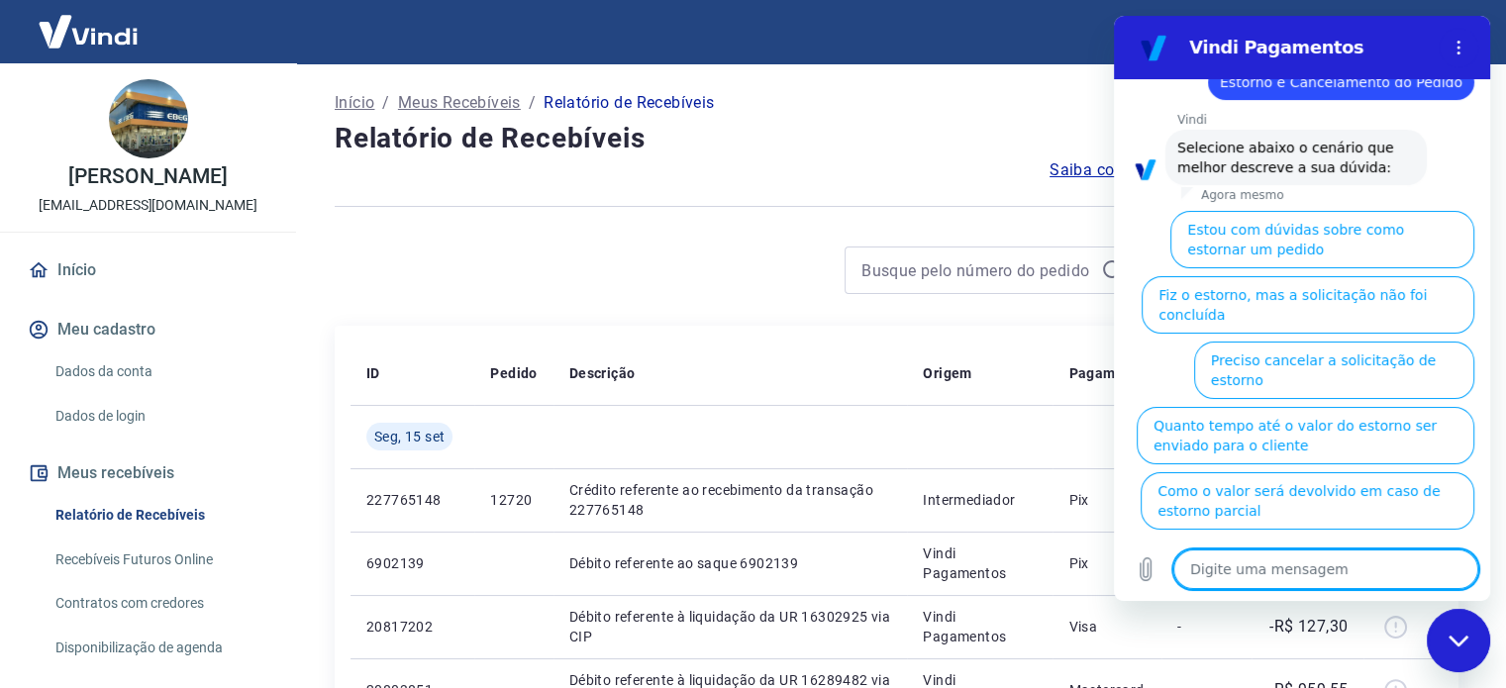
type textarea "c"
type textarea "x"
type textarea "co"
type textarea "x"
type textarea "com"
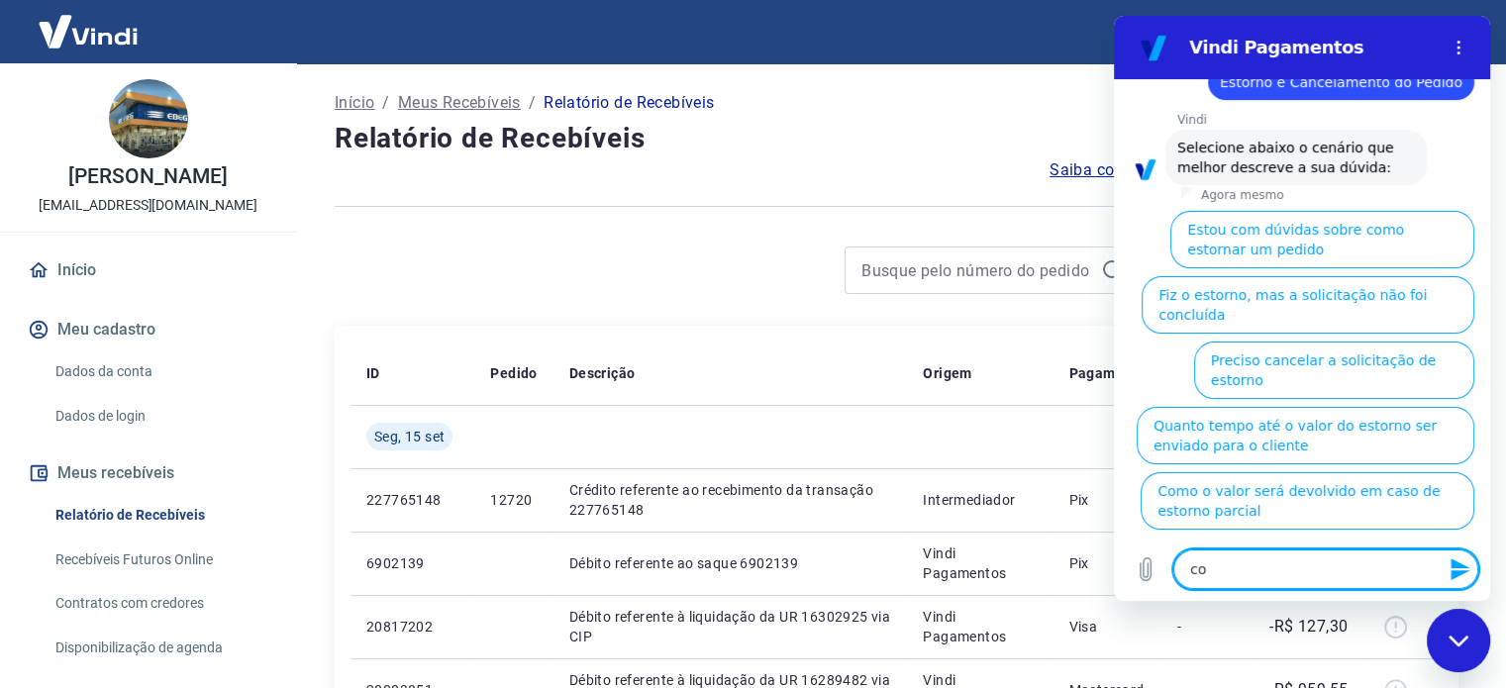
type textarea "x"
type textarea "comp"
type textarea "x"
type textarea "compr"
type textarea "x"
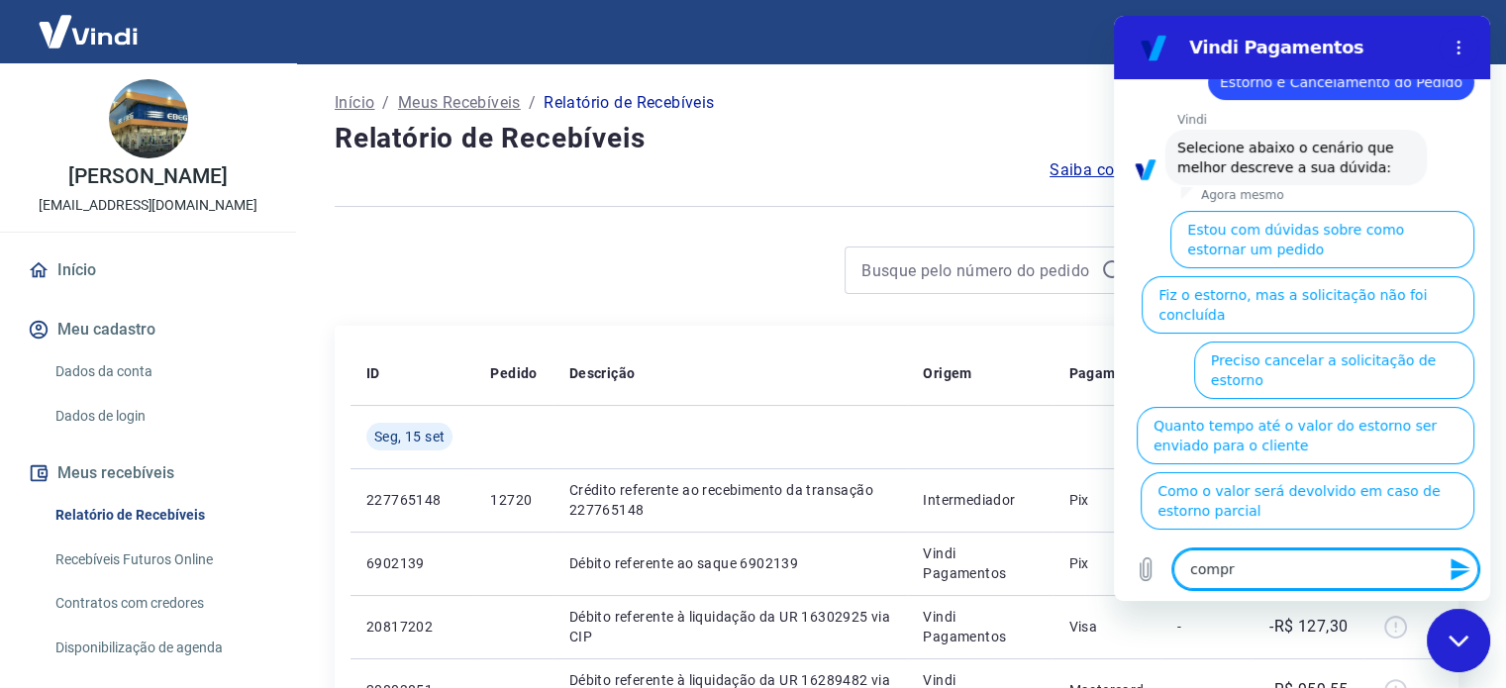
type textarea "[MEDICAL_DATA]"
type textarea "x"
type textarea "comprov"
type textarea "x"
type textarea "comprova"
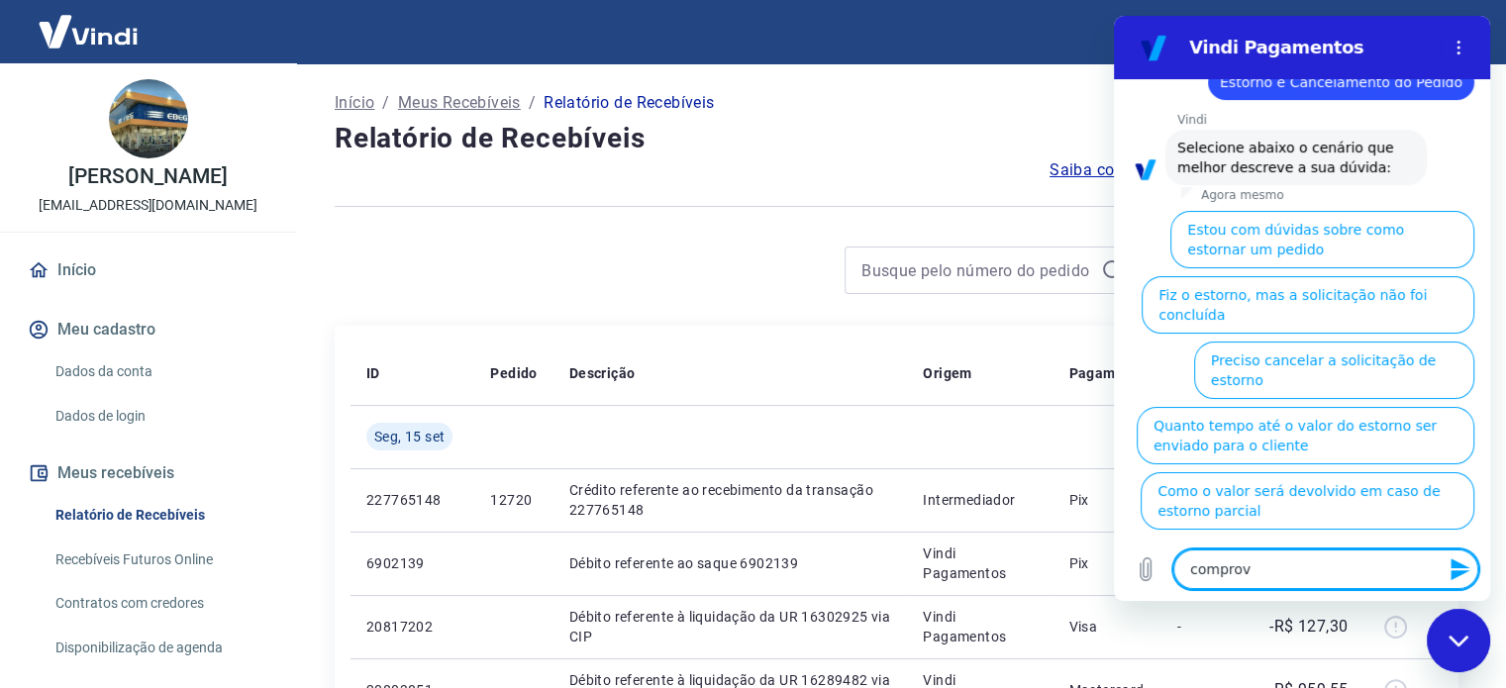
type textarea "x"
type textarea "comprovan"
type textarea "x"
type textarea "comprovant"
type textarea "x"
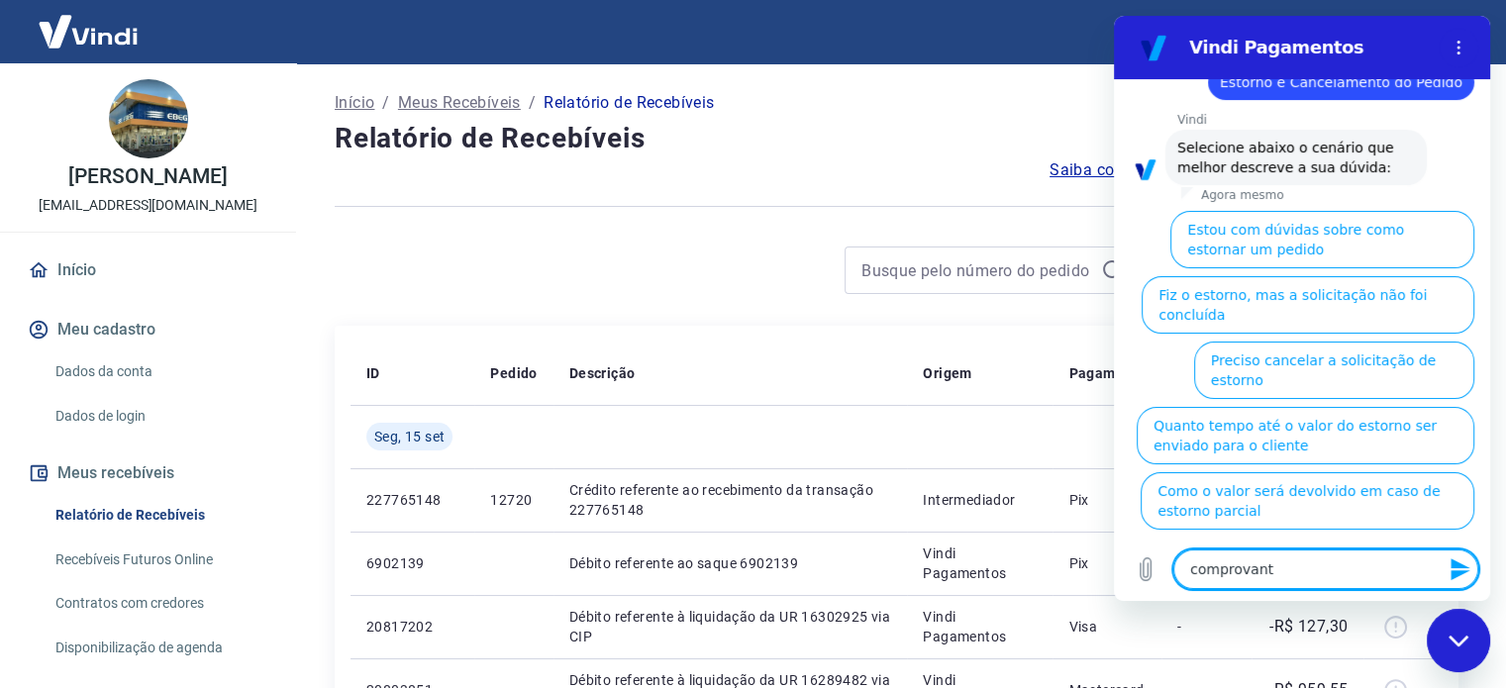
type textarea "comprovante"
type textarea "x"
type textarea "comprovante"
type textarea "x"
type textarea "comprovante d"
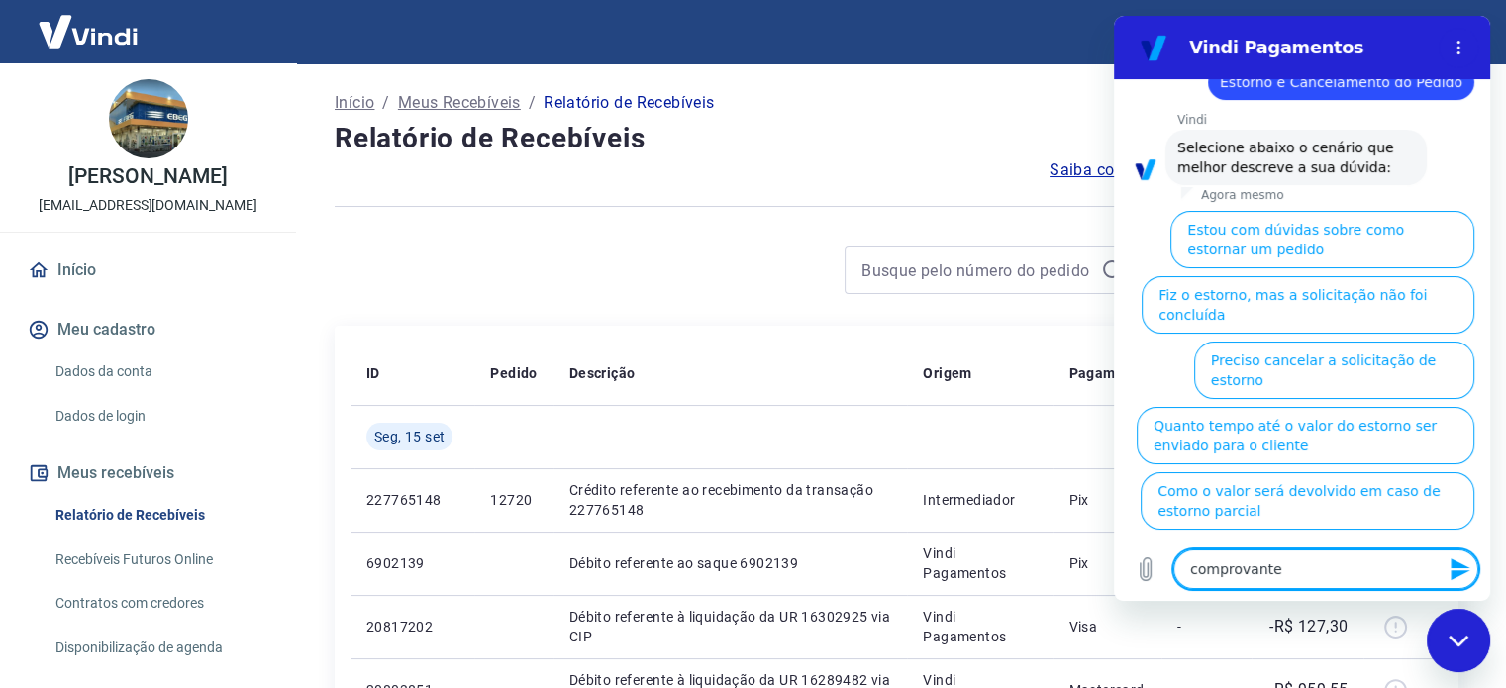
type textarea "x"
type textarea "comprovante de"
type textarea "x"
type textarea "comprovante de"
type textarea "x"
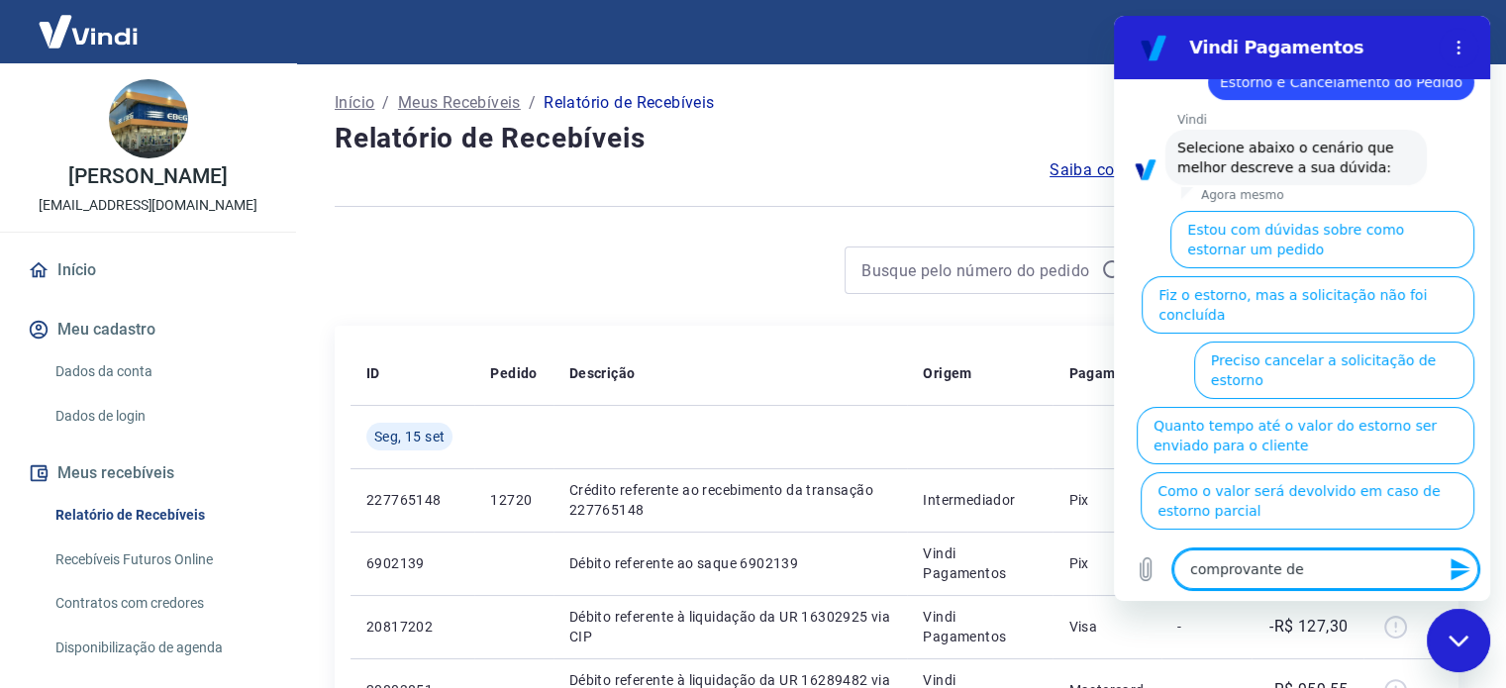
type textarea "comprovante de e"
type textarea "x"
type textarea "comprovante de es"
type textarea "x"
type textarea "comprovante de est"
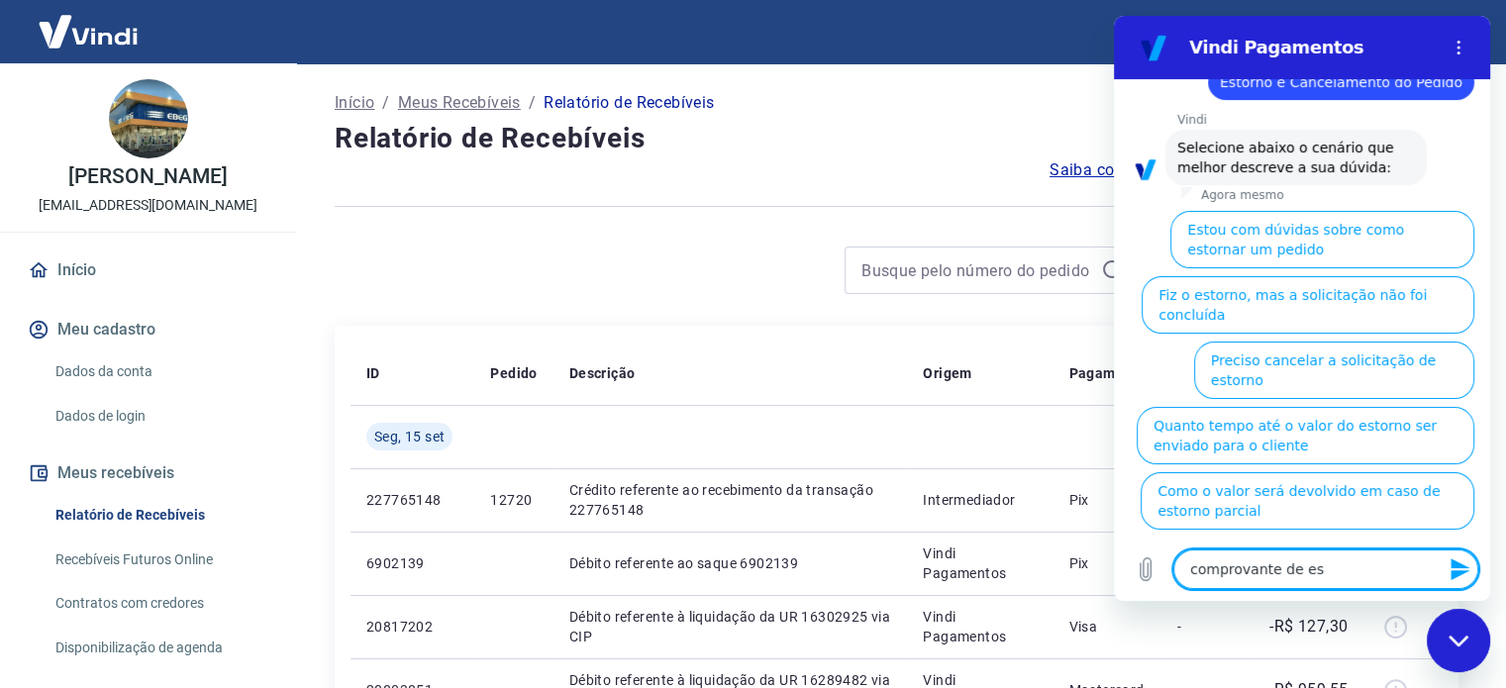
type textarea "x"
type textarea "comprovante de esto"
type textarea "x"
type textarea "comprovante de estor"
type textarea "x"
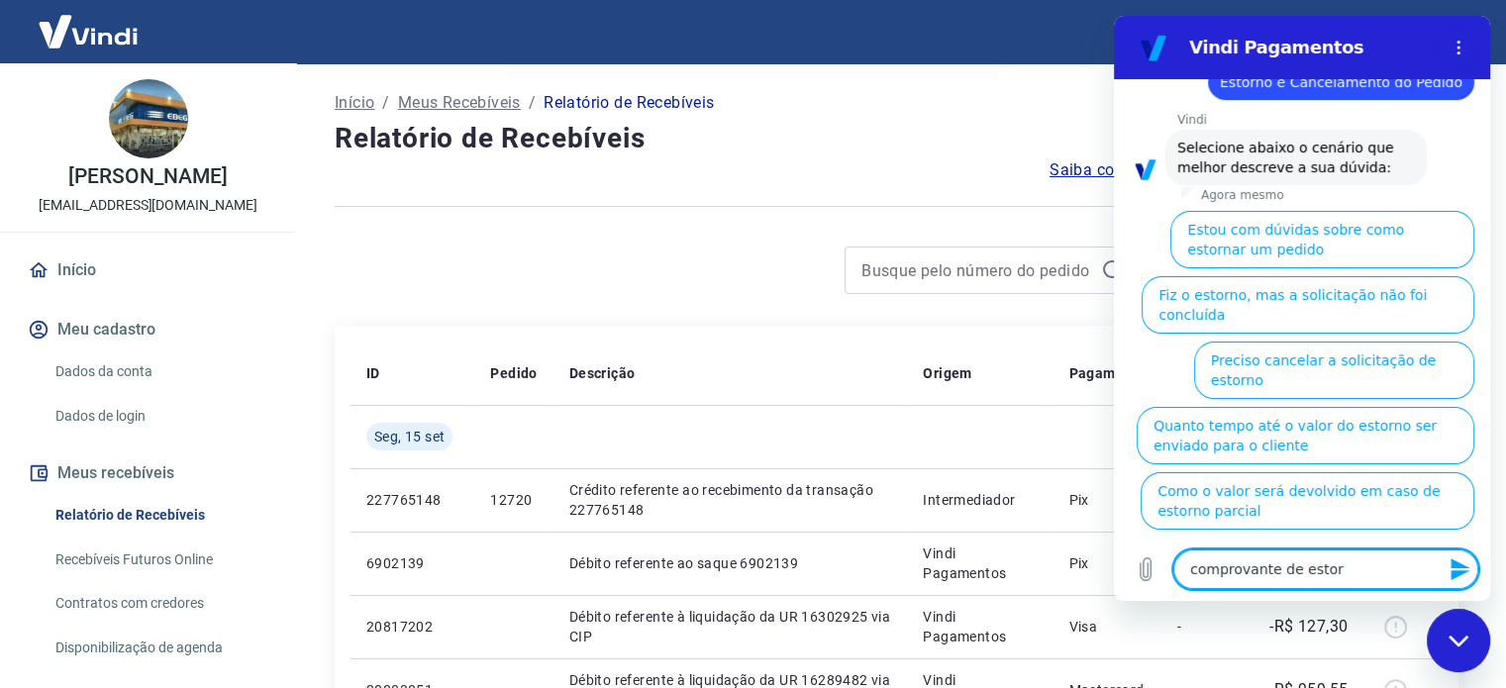
type textarea "comprovante de estorn"
type textarea "x"
type textarea "comprovante de estorno"
type textarea "x"
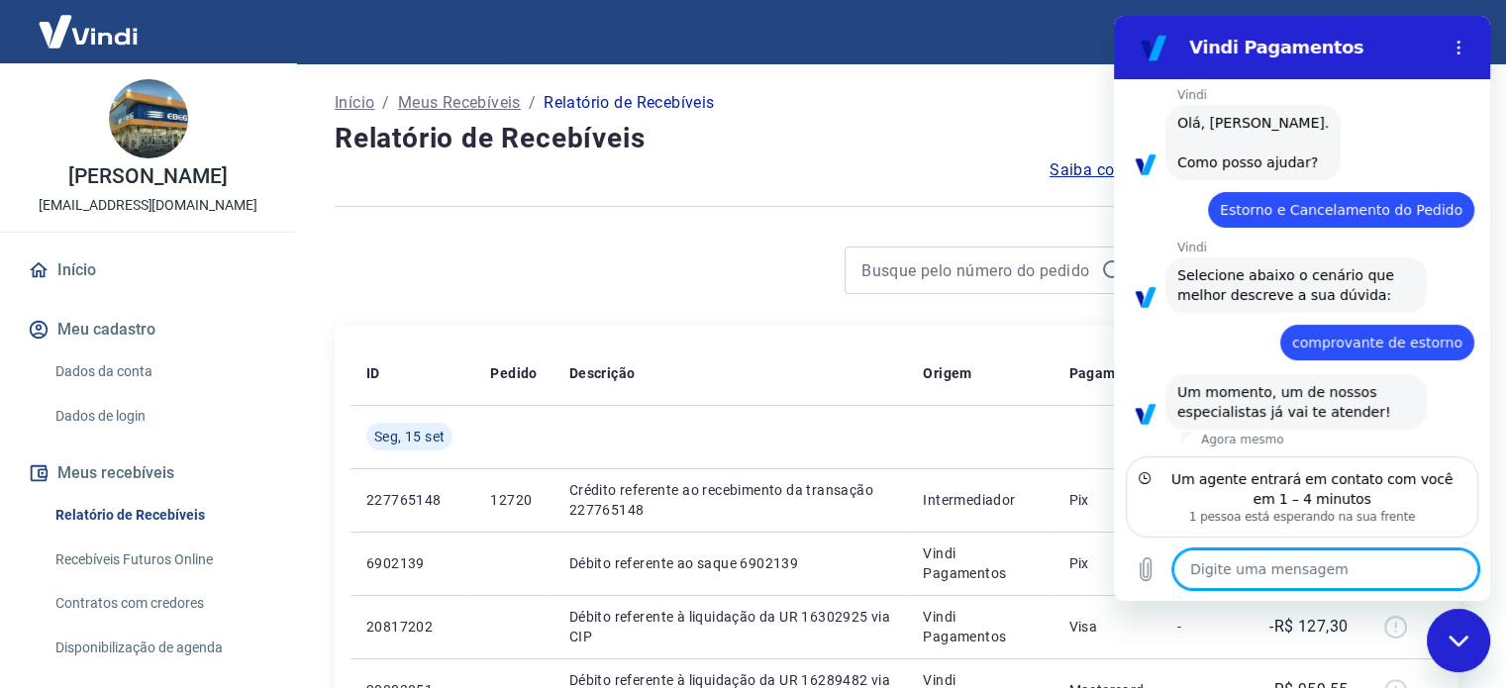
scroll to position [82, 0]
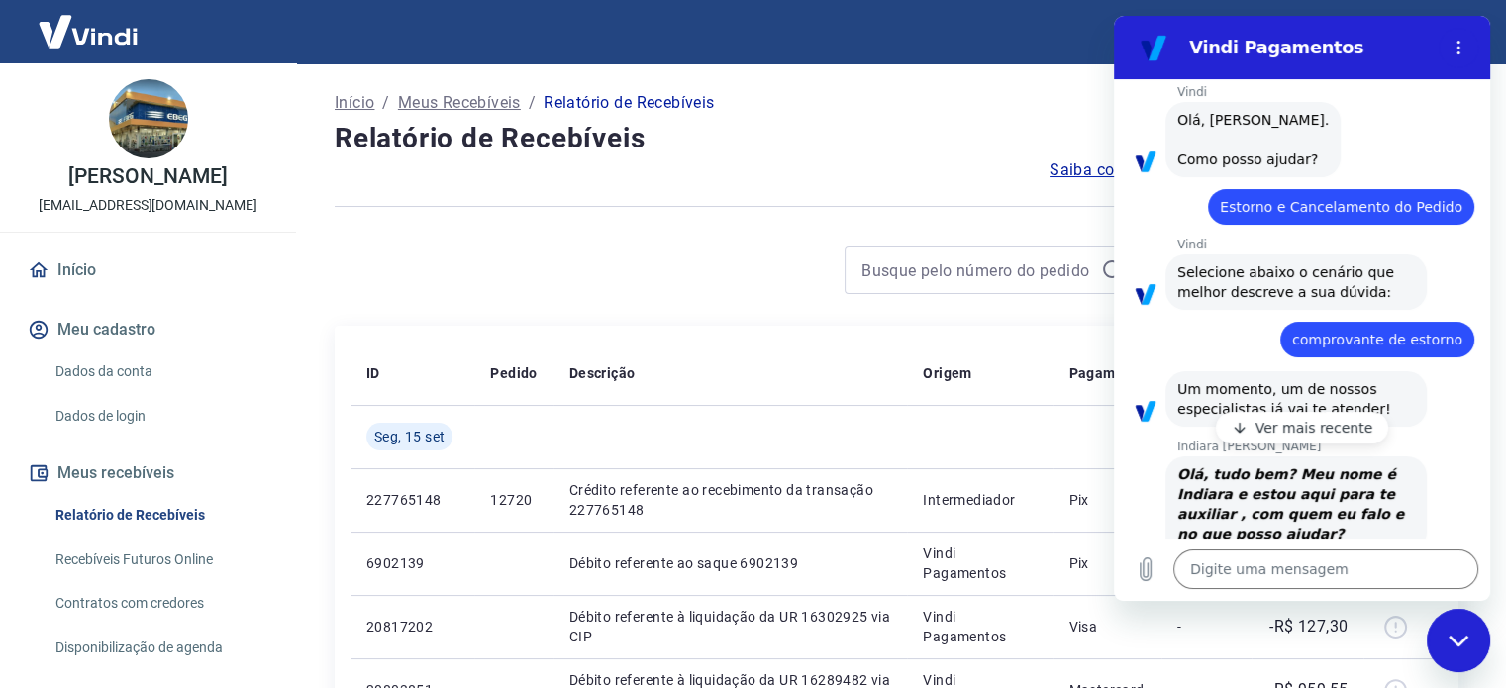
type textarea "x"
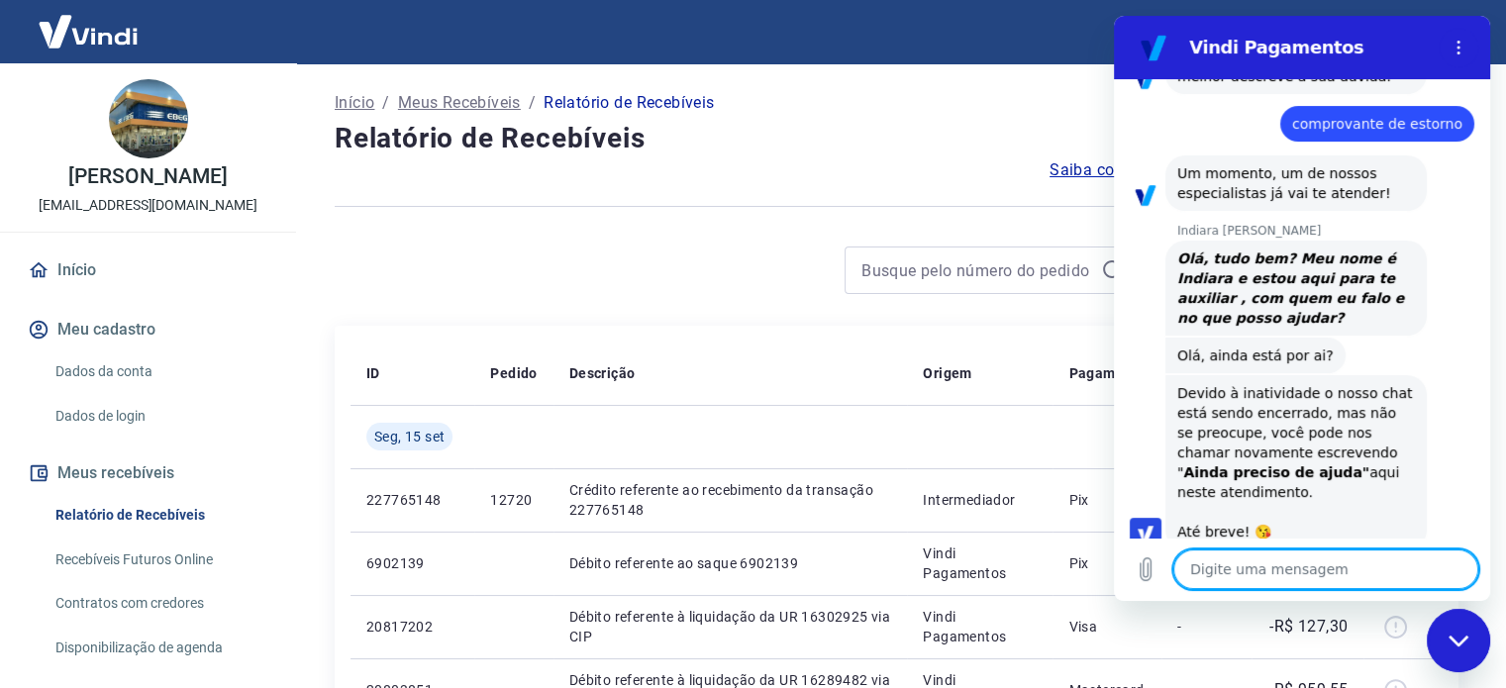
scroll to position [333, 0]
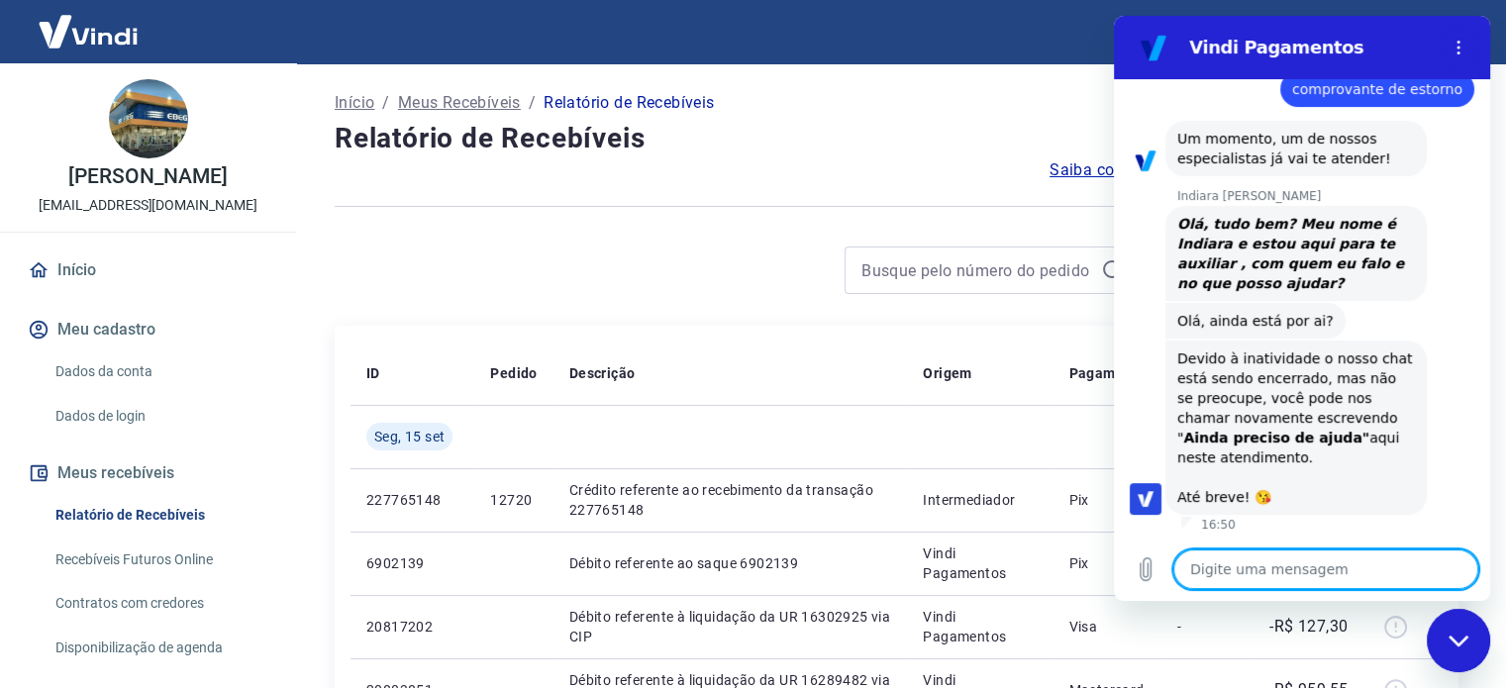
type textarea "a"
type textarea "x"
type textarea "ai"
type textarea "x"
type textarea "ain"
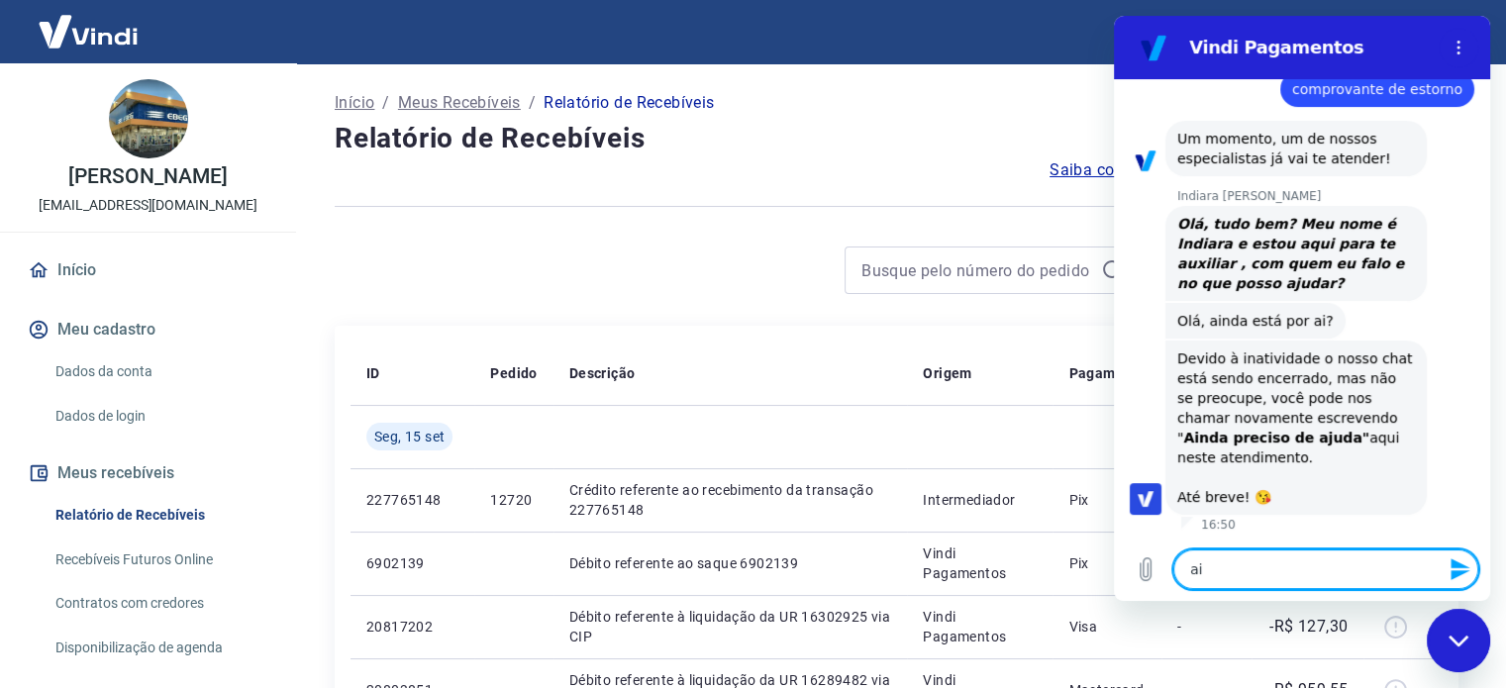
type textarea "x"
type textarea "aind"
type textarea "x"
type textarea "ainda"
type textarea "x"
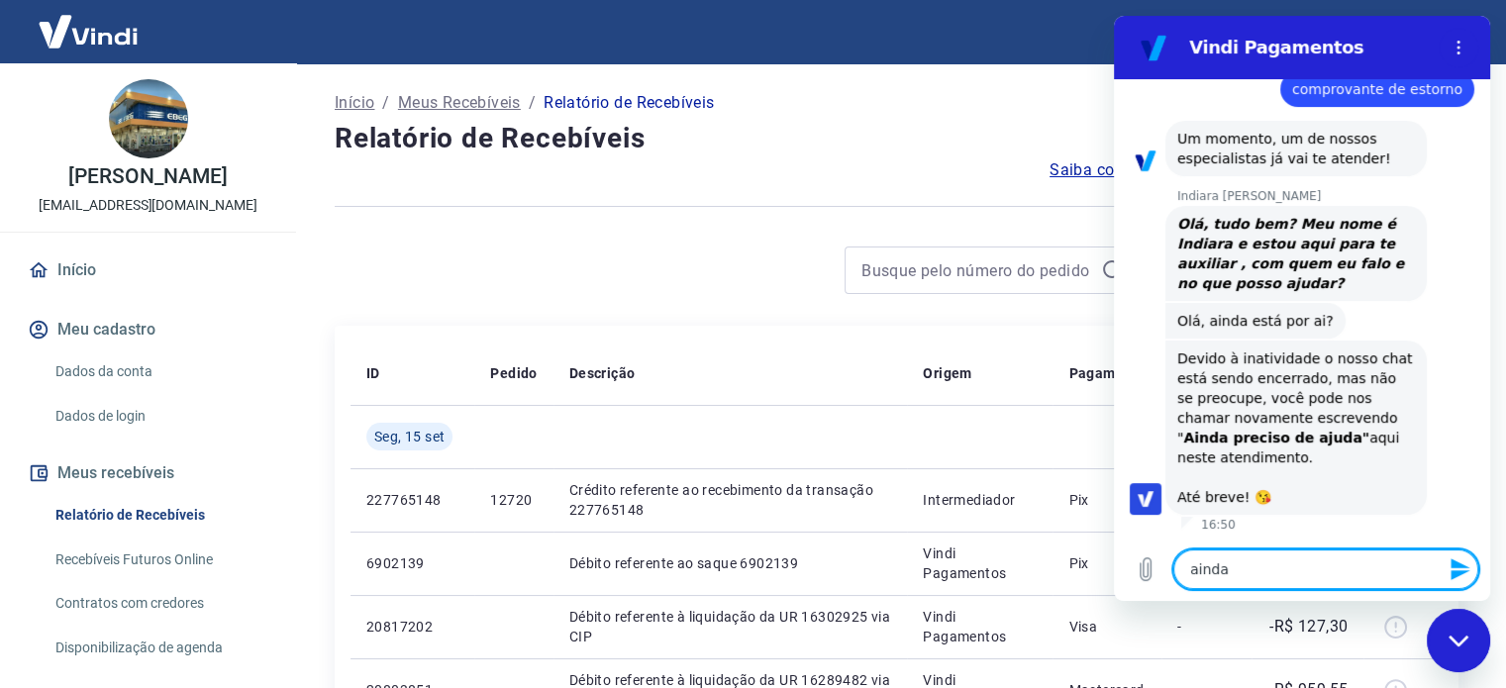
type textarea "ainda"
type textarea "x"
type textarea "ainda p"
type textarea "x"
type textarea "ainda pr"
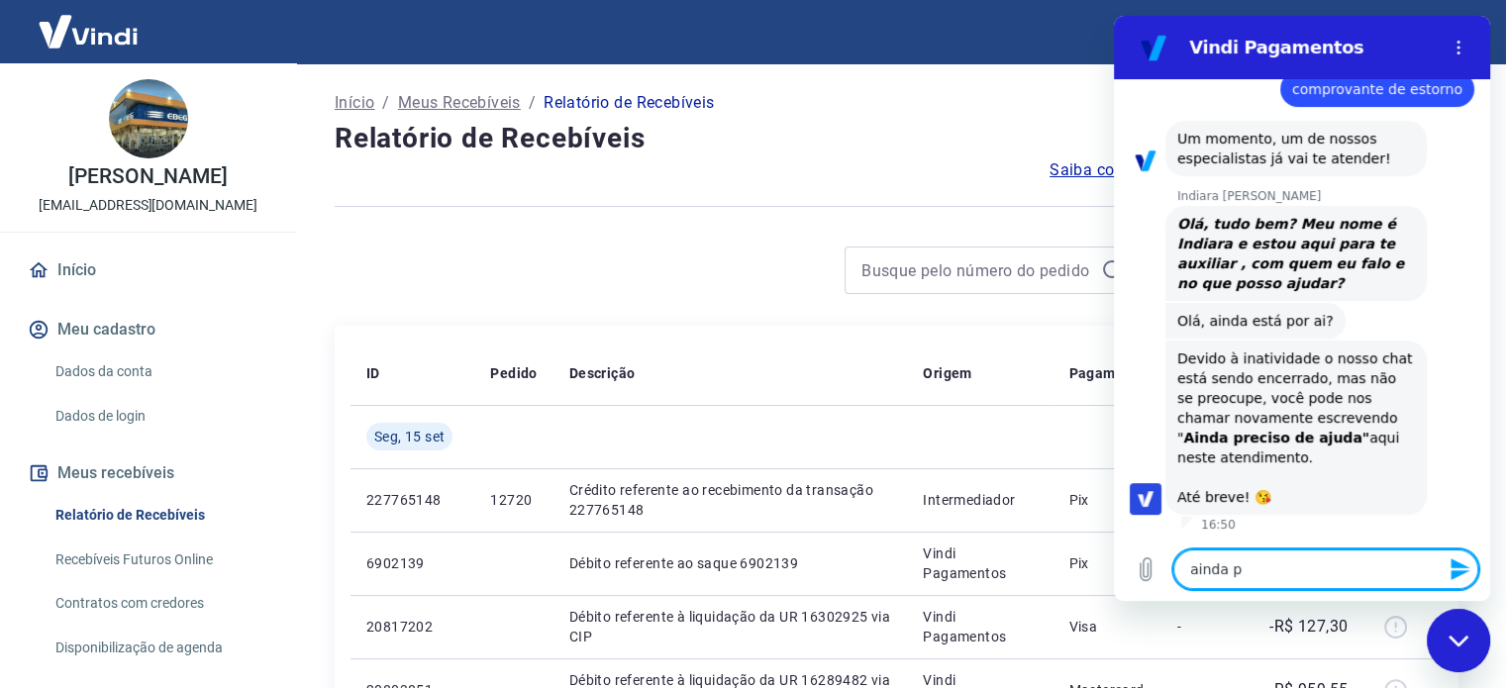
type textarea "x"
type textarea "ainda pre"
type textarea "x"
type textarea "ainda prec"
type textarea "x"
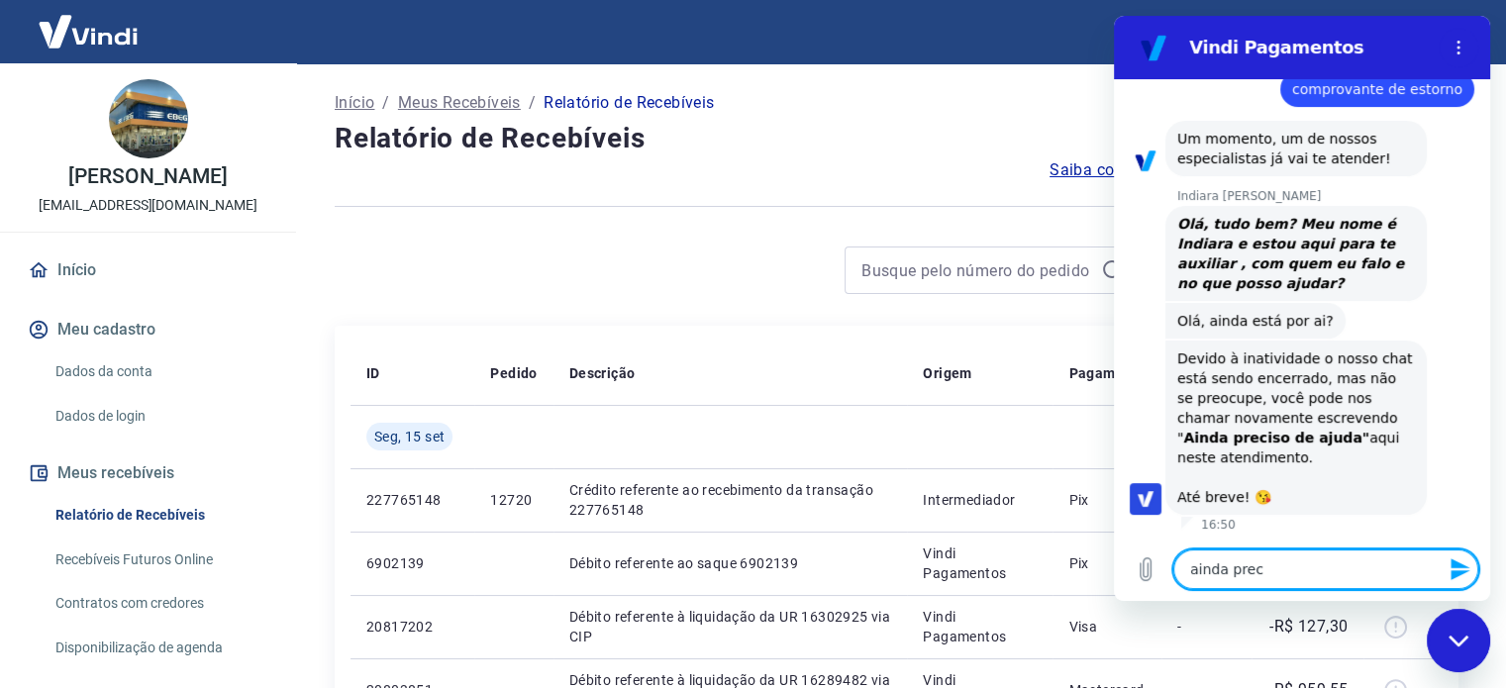
type textarea "ainda preci"
type textarea "x"
type textarea "ainda precis"
type textarea "x"
type textarea "ainda preciso"
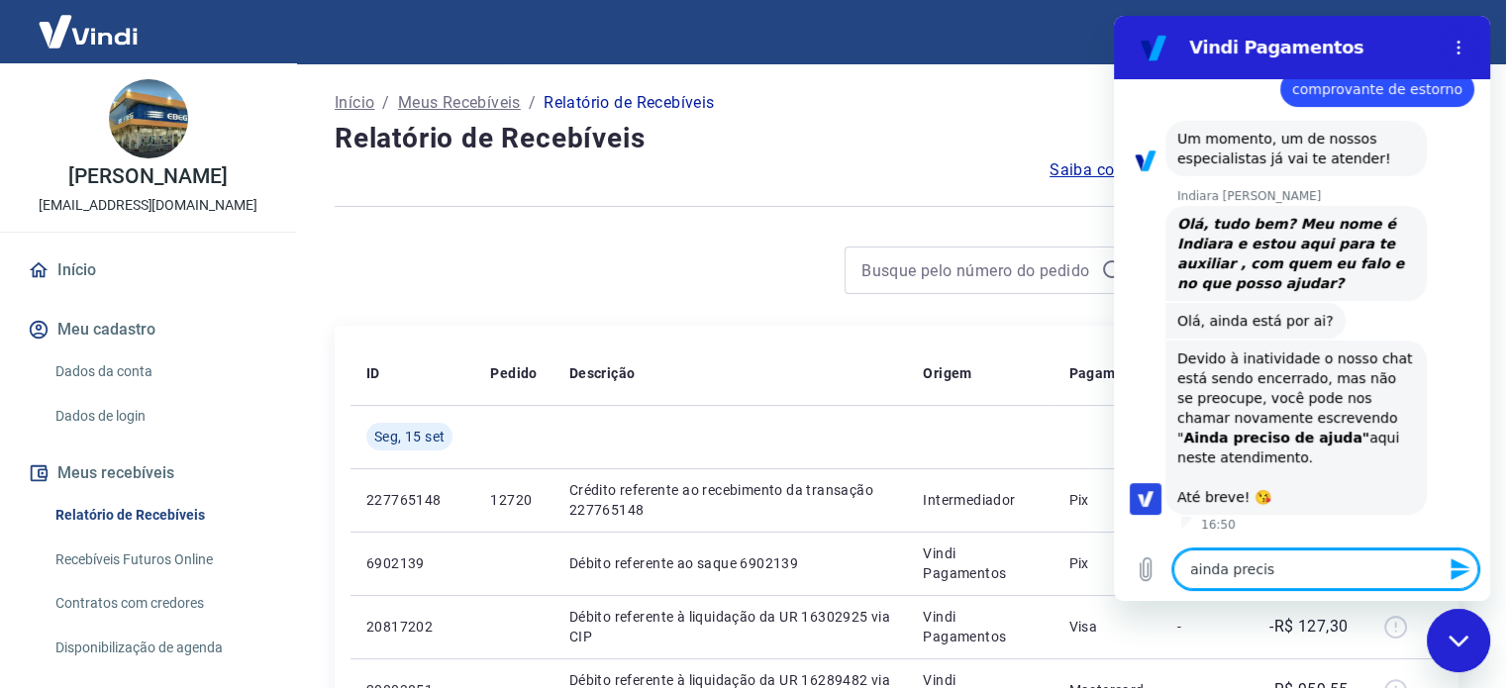
type textarea "x"
type textarea "ainda preciso"
type textarea "x"
type textarea "ainda preciso d"
type textarea "x"
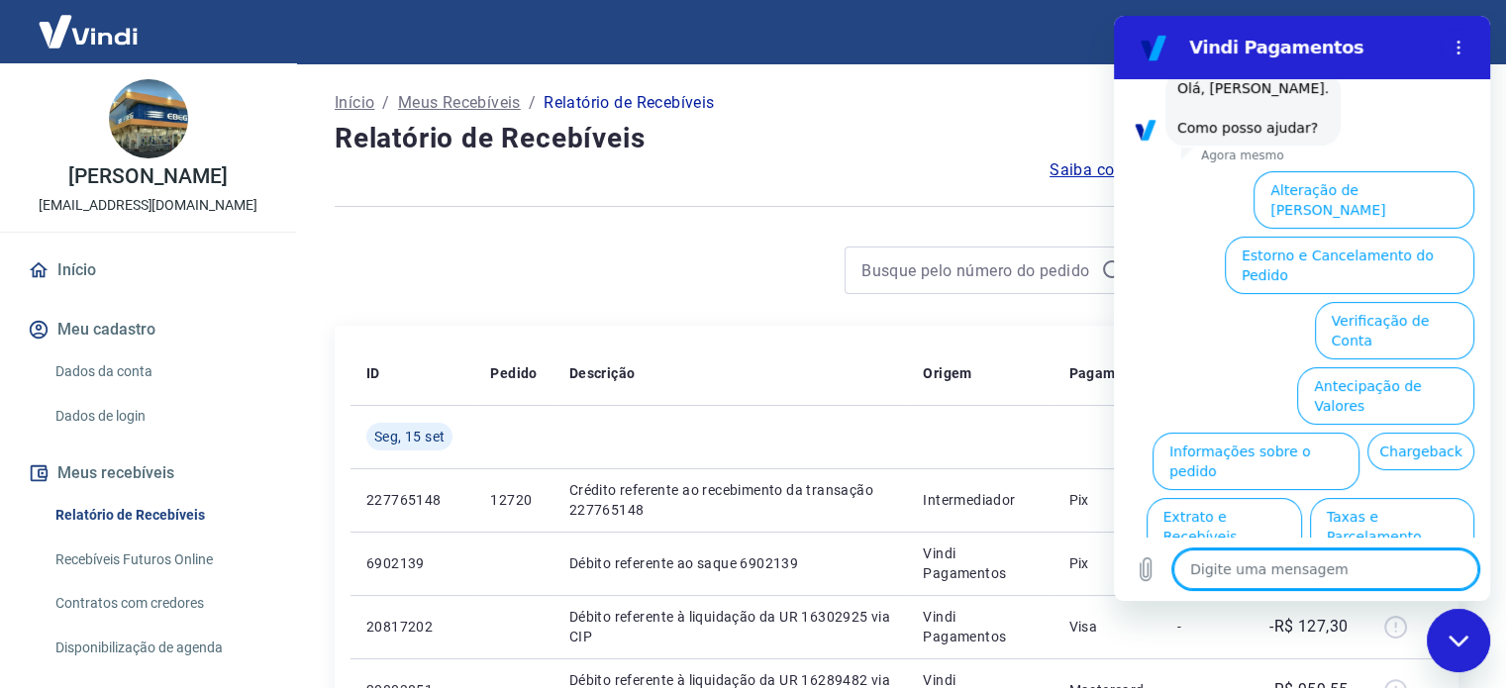
scroll to position [891, 0]
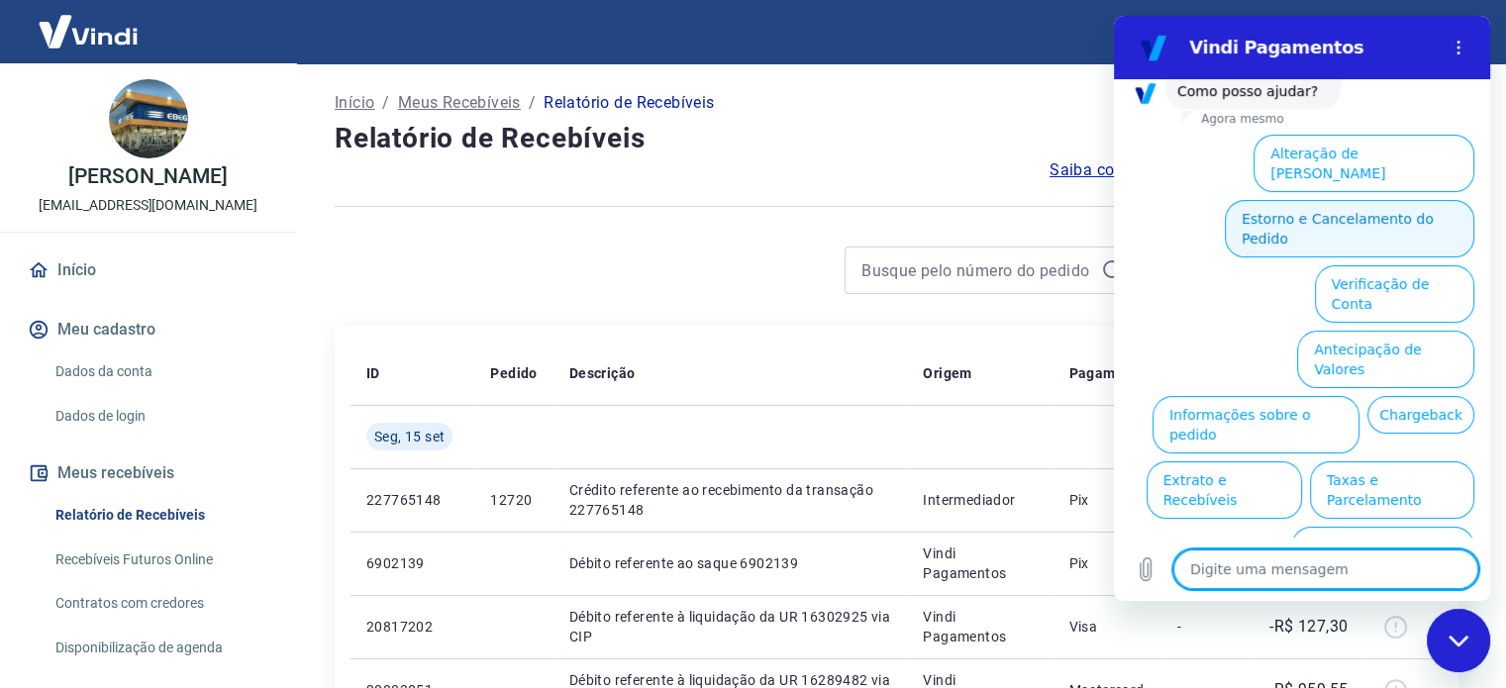
click at [1310, 200] on button "Estorno e Cancelamento do Pedido" at bounding box center [1350, 228] width 250 height 57
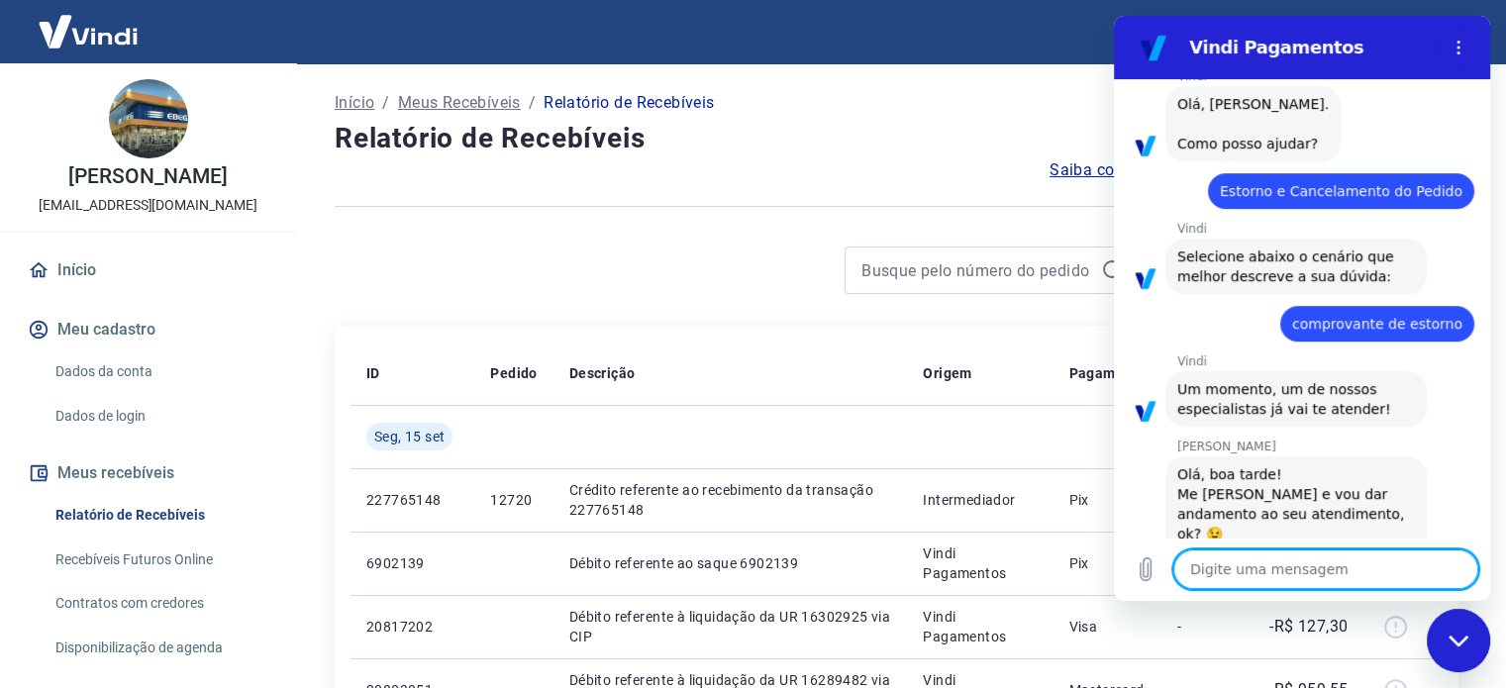
scroll to position [952, 0]
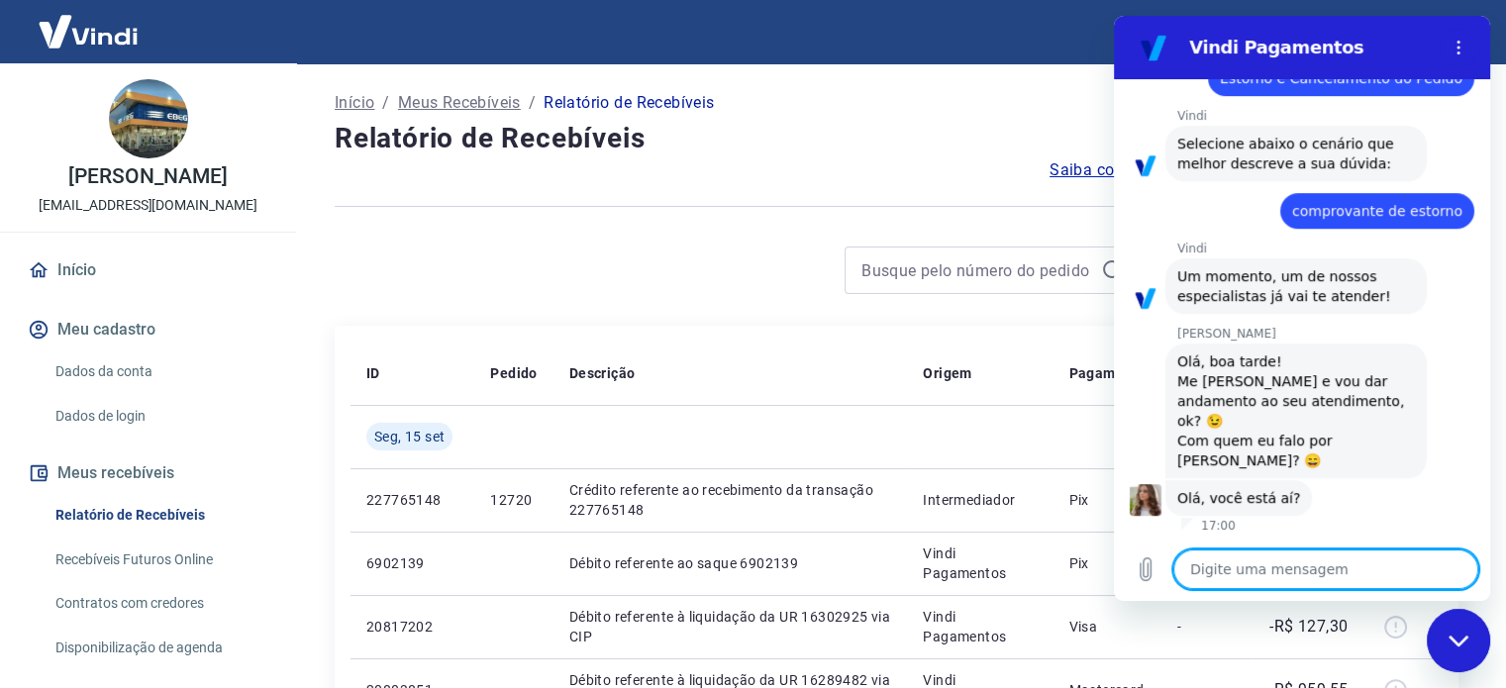
click at [1335, 560] on textarea at bounding box center [1325, 570] width 305 height 40
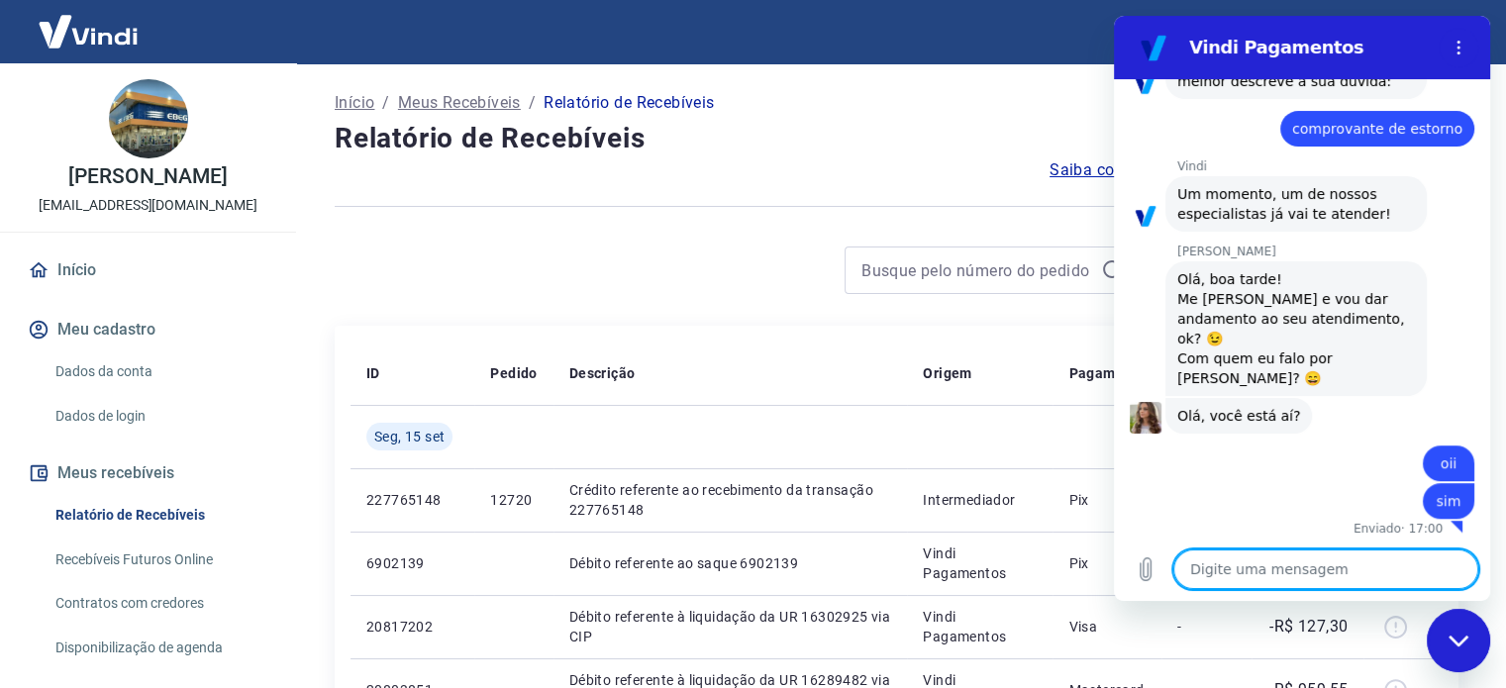
scroll to position [1038, 0]
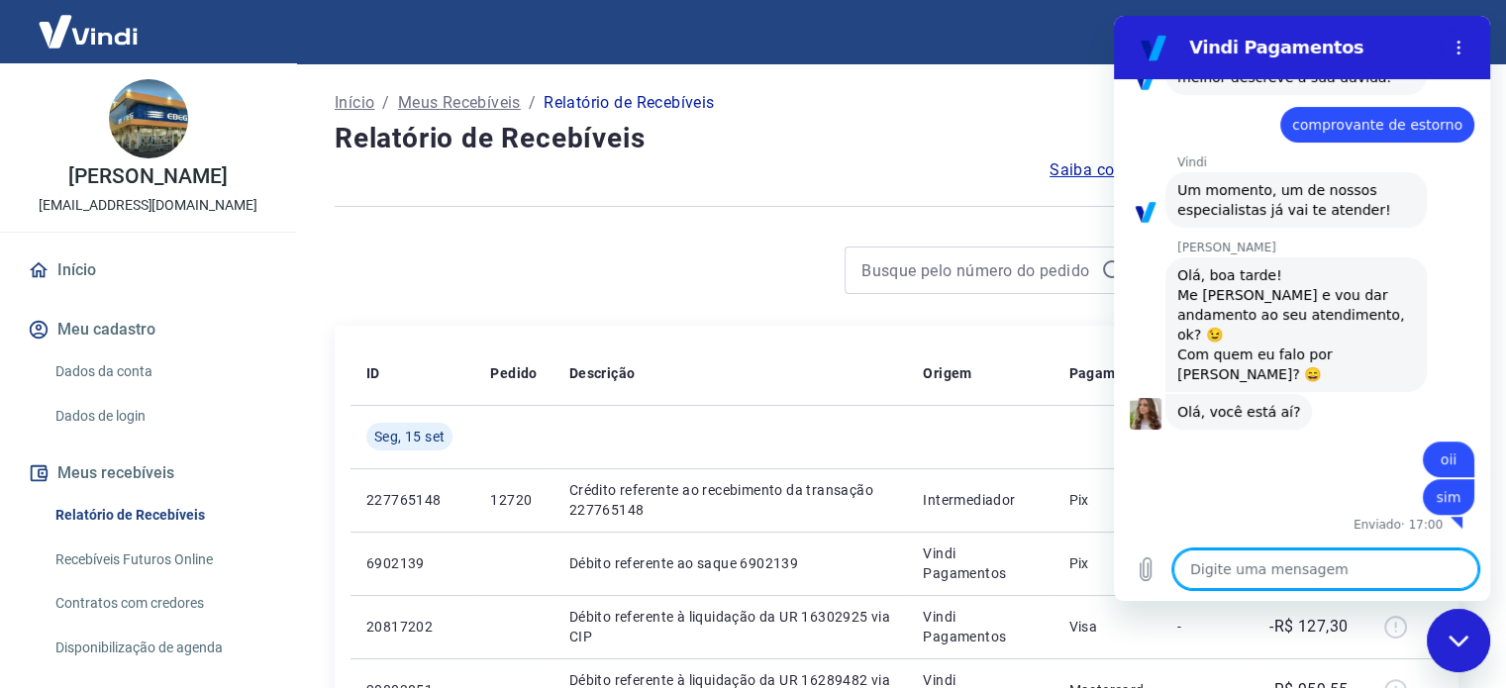
click at [1276, 559] on textarea at bounding box center [1325, 570] width 305 height 40
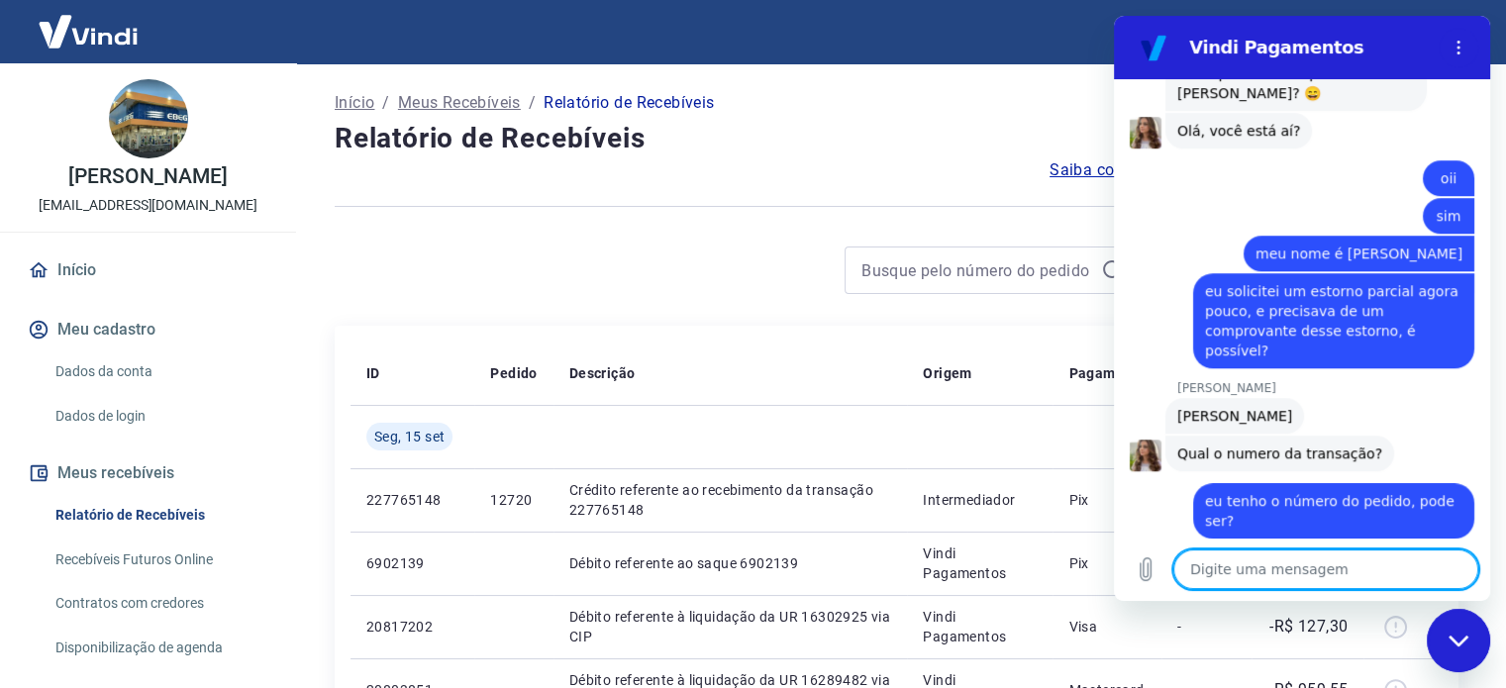
scroll to position [1323, 0]
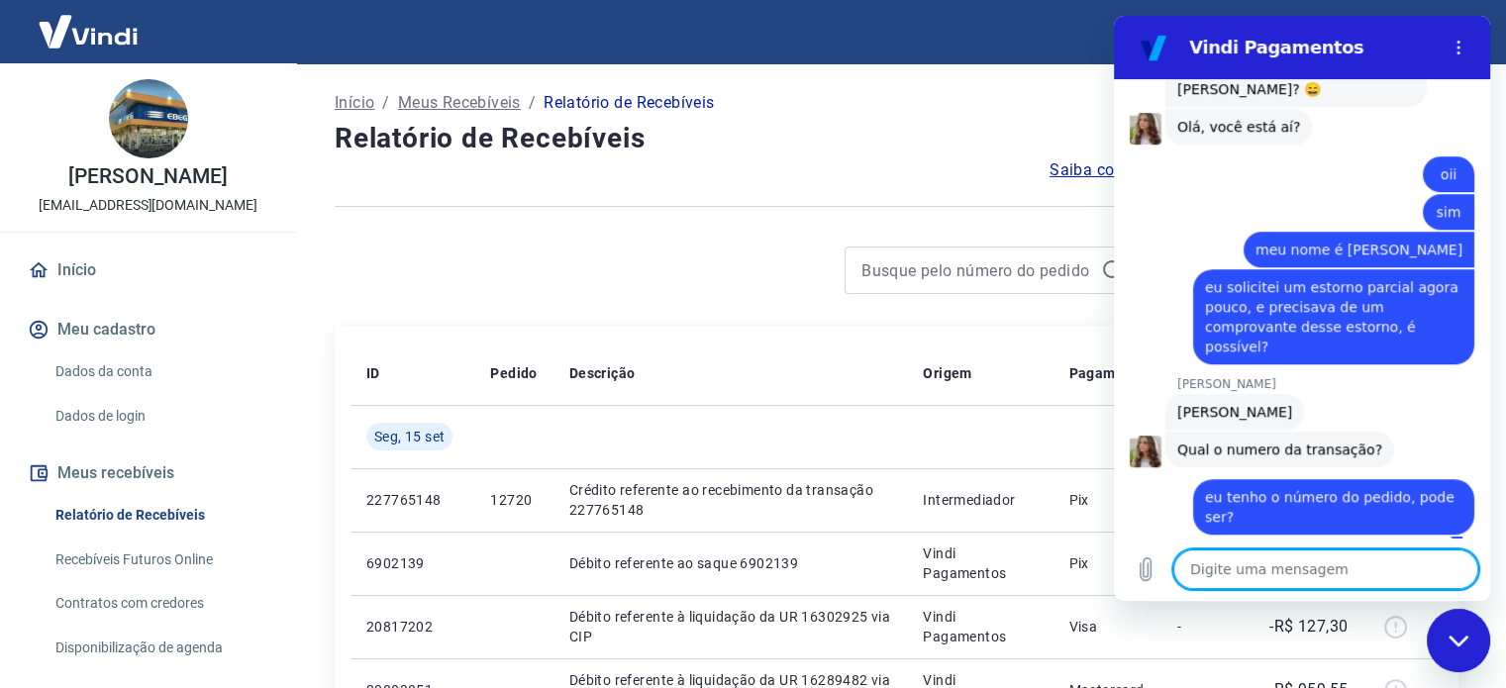
click at [1347, 559] on textarea at bounding box center [1325, 570] width 305 height 40
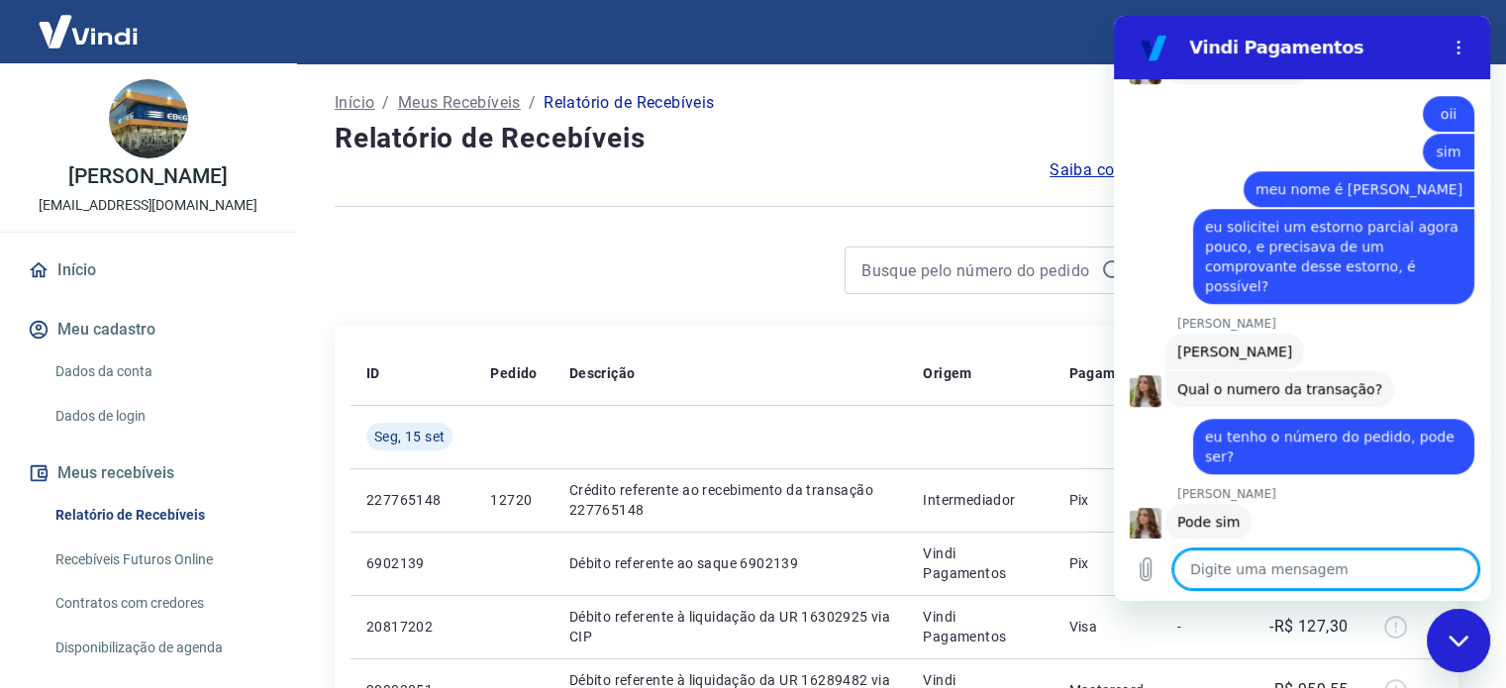
scroll to position [1387, 0]
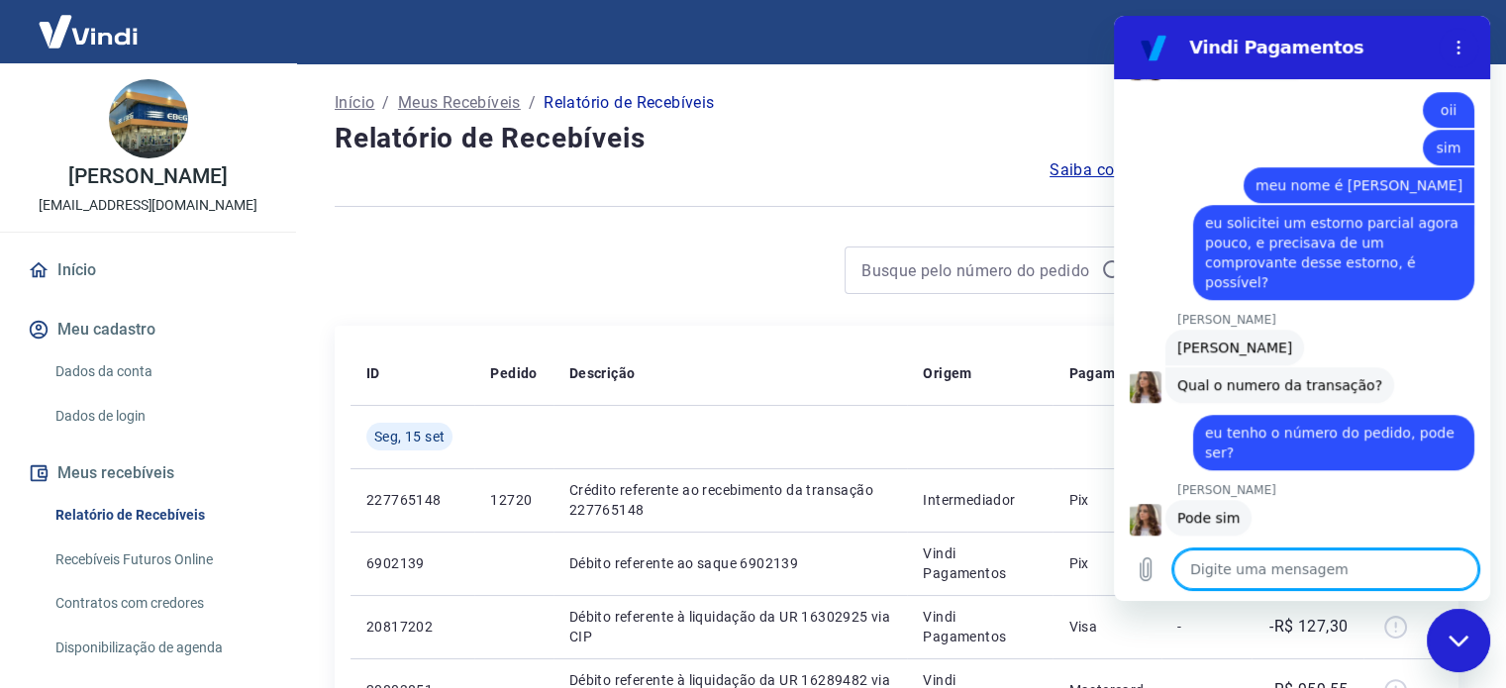
click at [1322, 570] on textarea at bounding box center [1325, 570] width 305 height 40
paste textarea "12716"
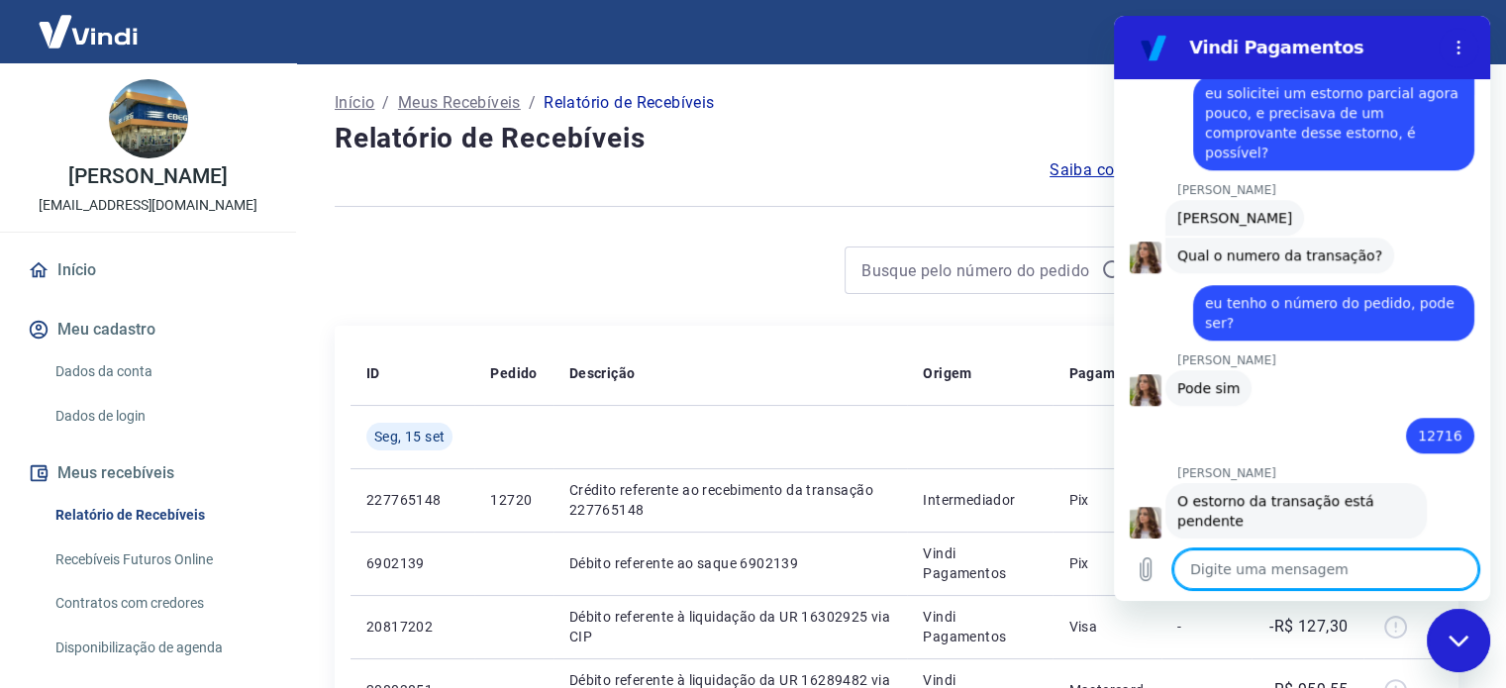
scroll to position [1521, 0]
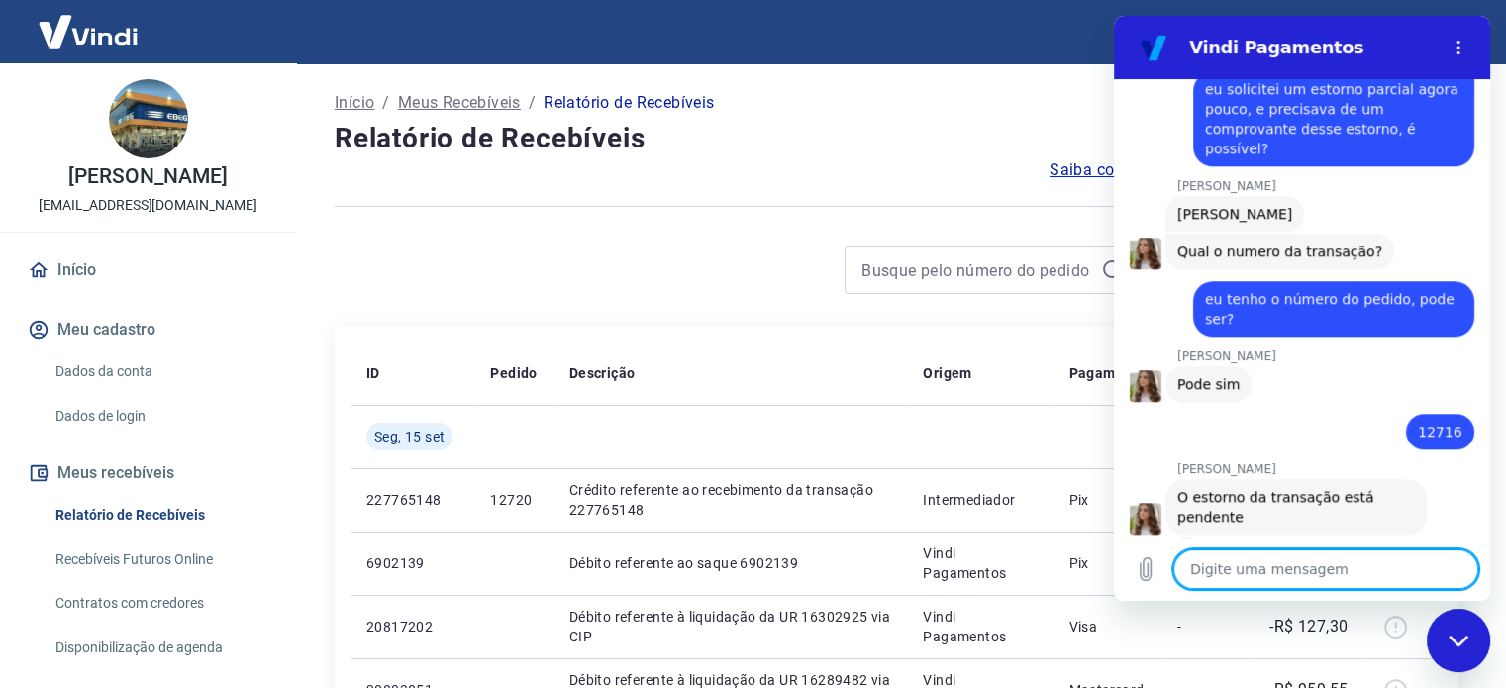
click at [1347, 569] on textarea at bounding box center [1325, 570] width 305 height 40
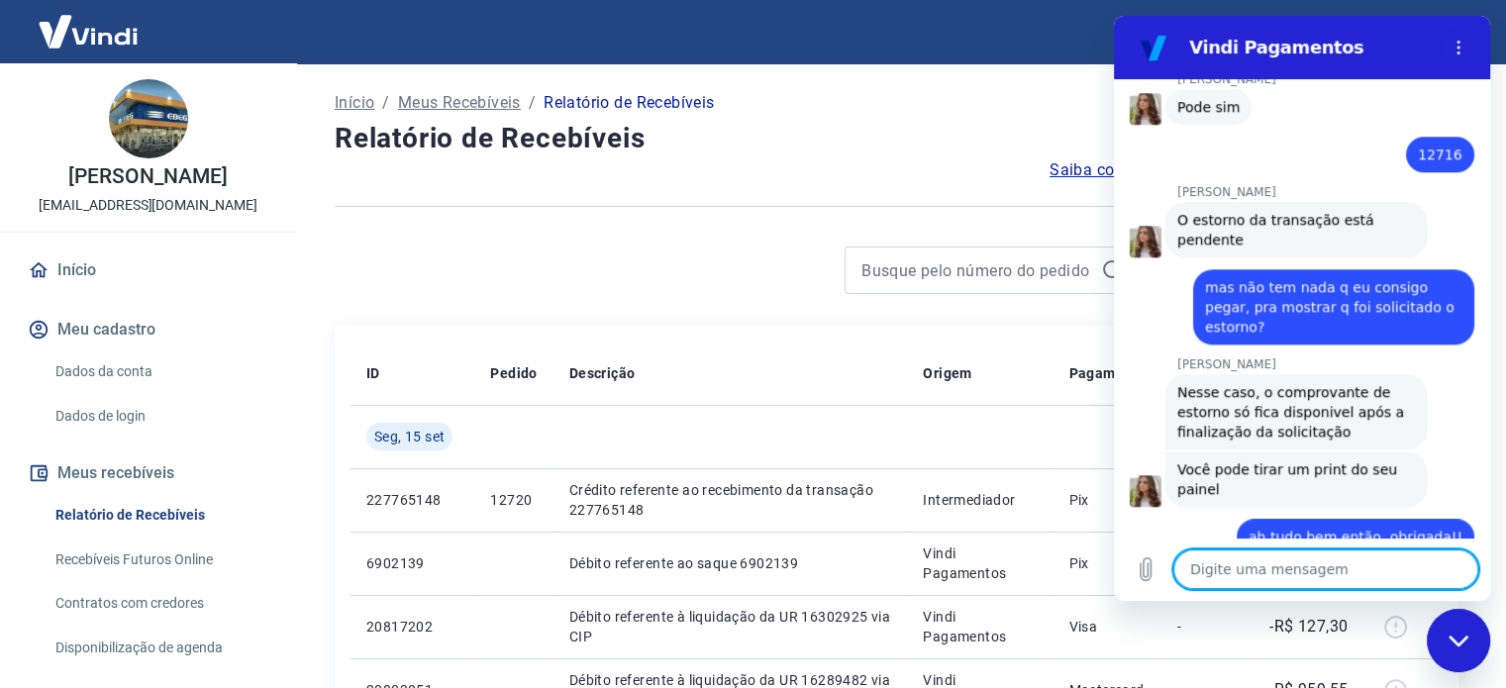
scroll to position [1863, 0]
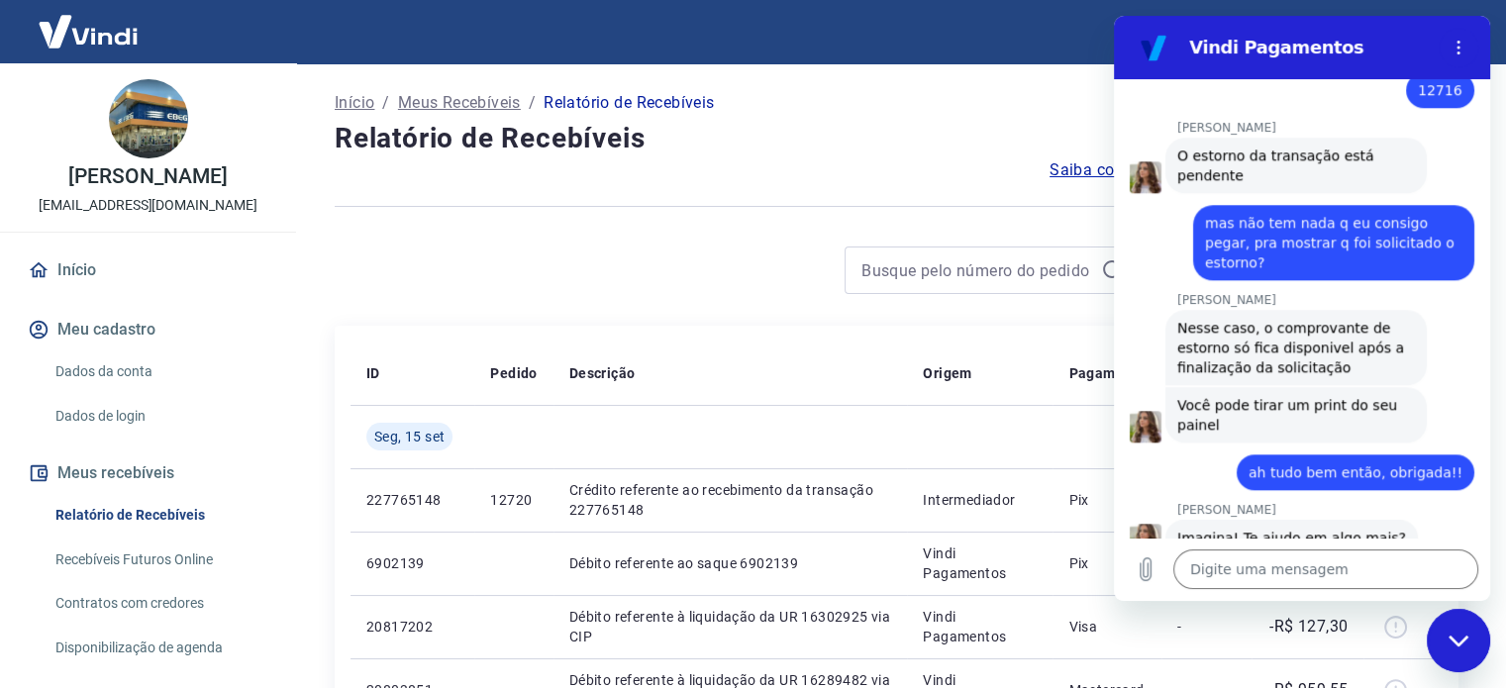
click at [1459, 639] on icon "Fechar janela de mensagens" at bounding box center [1459, 641] width 21 height 13
